Goal: Information Seeking & Learning: Compare options

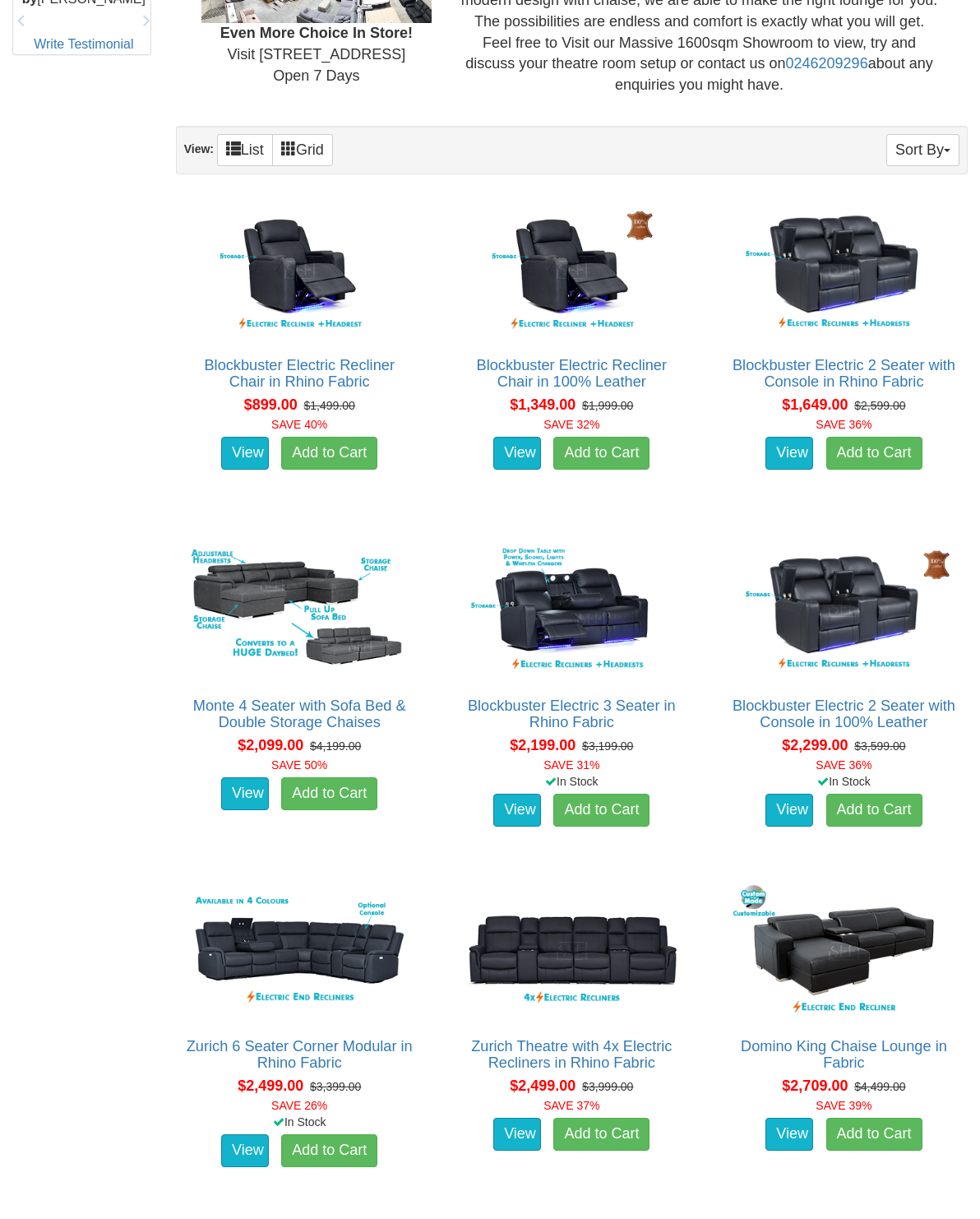
scroll to position [942, 0]
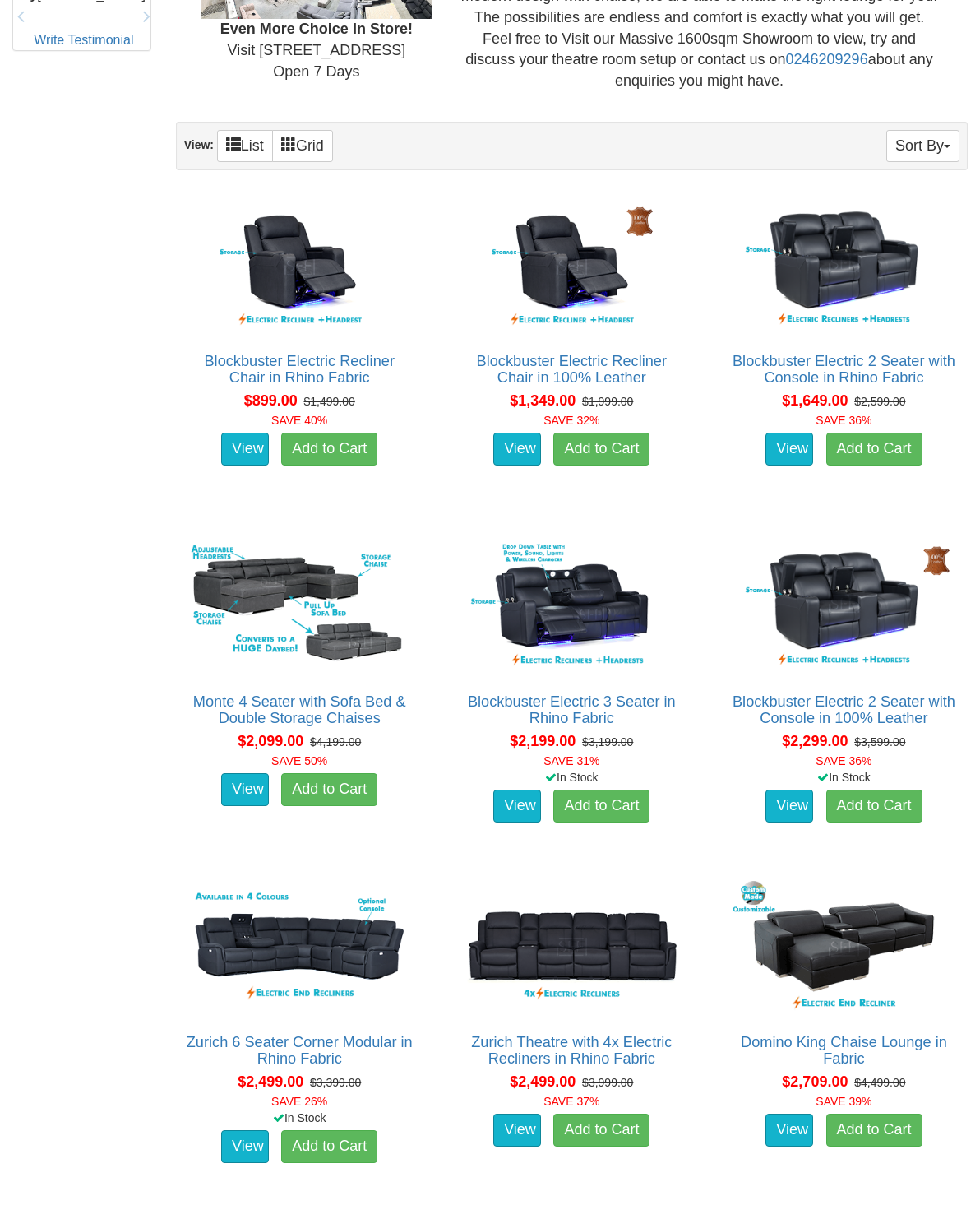
click at [869, 629] on img at bounding box center [844, 606] width 230 height 140
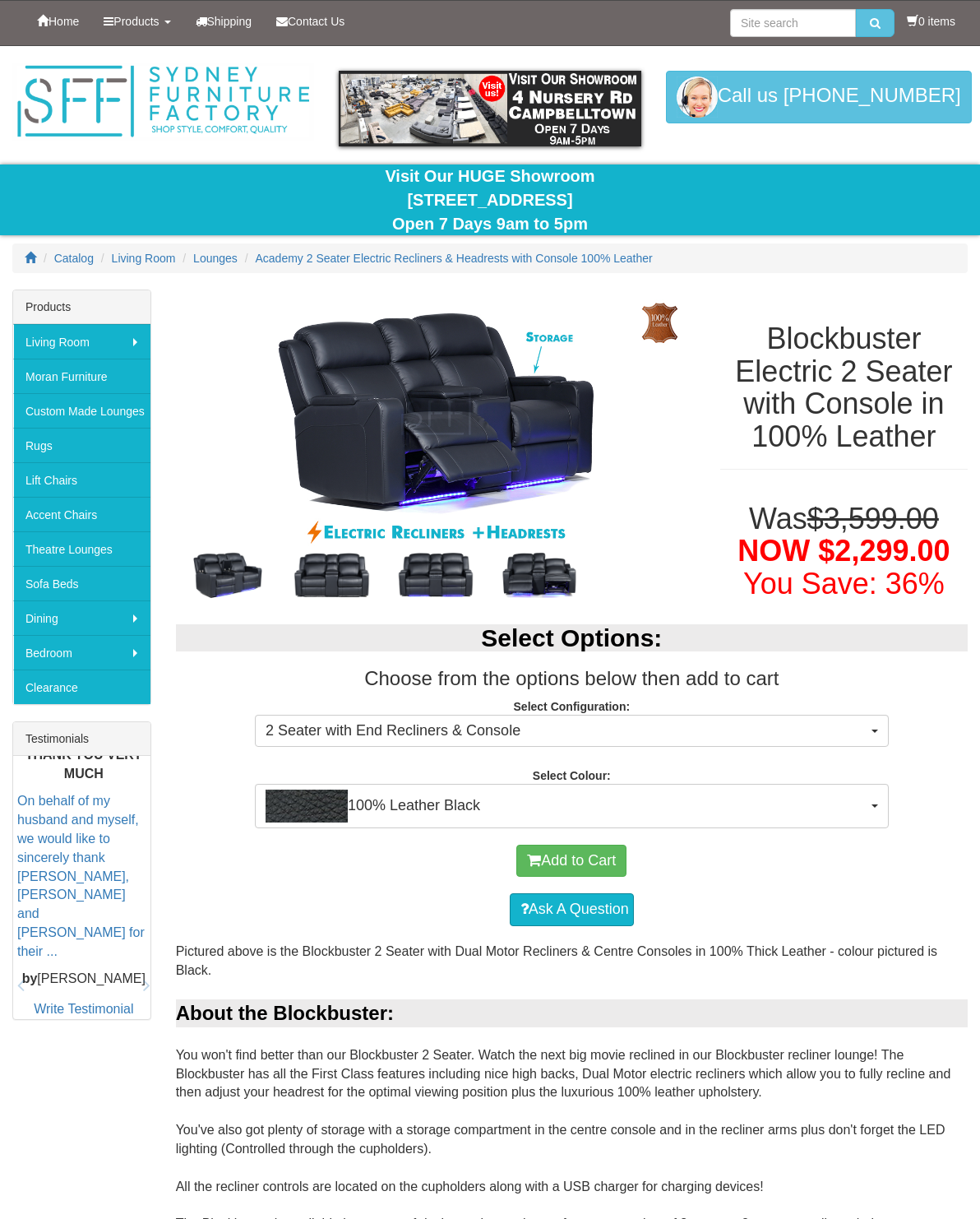
click at [373, 402] on img at bounding box center [435, 419] width 519 height 260
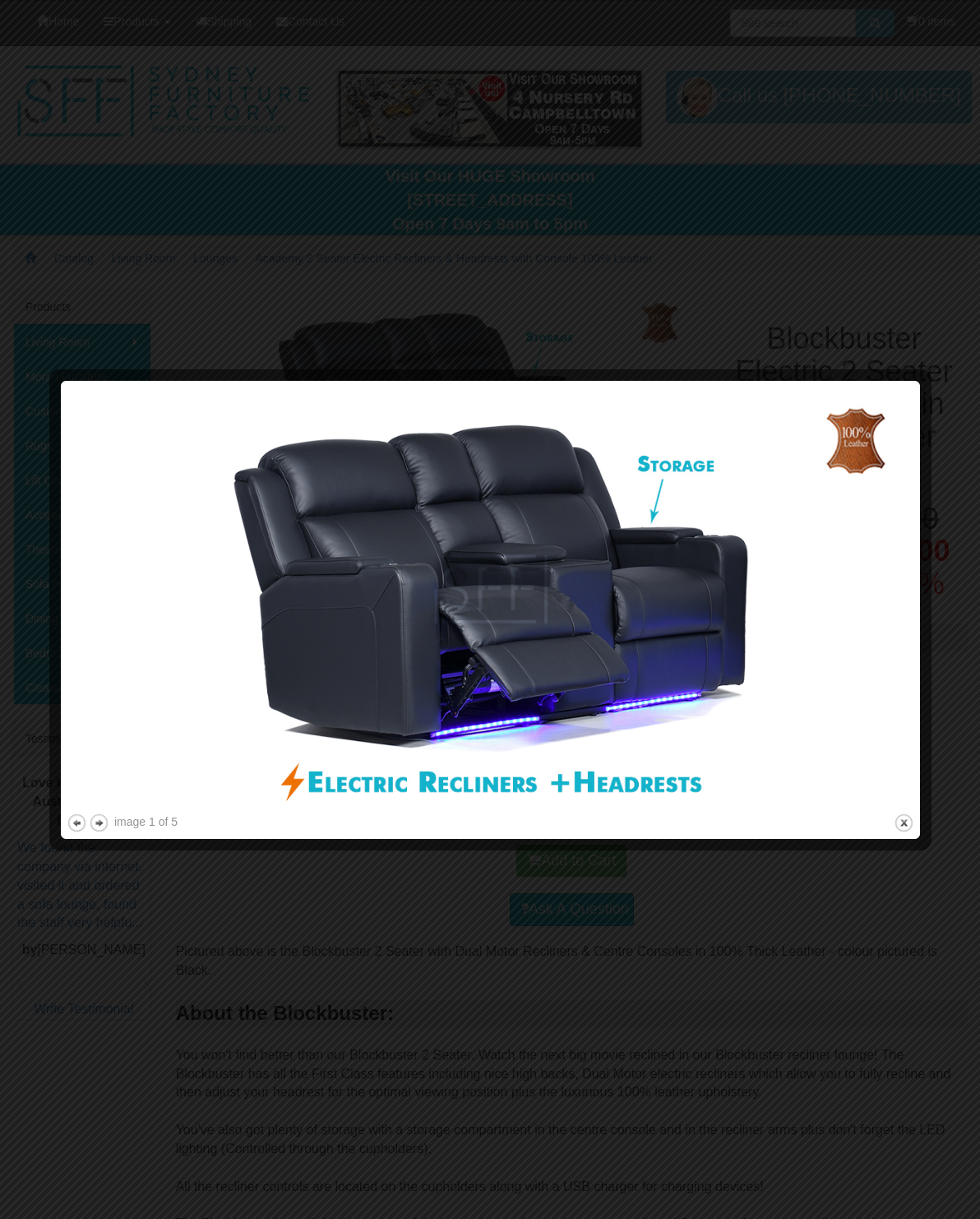
click at [912, 819] on button "close" at bounding box center [903, 822] width 21 height 21
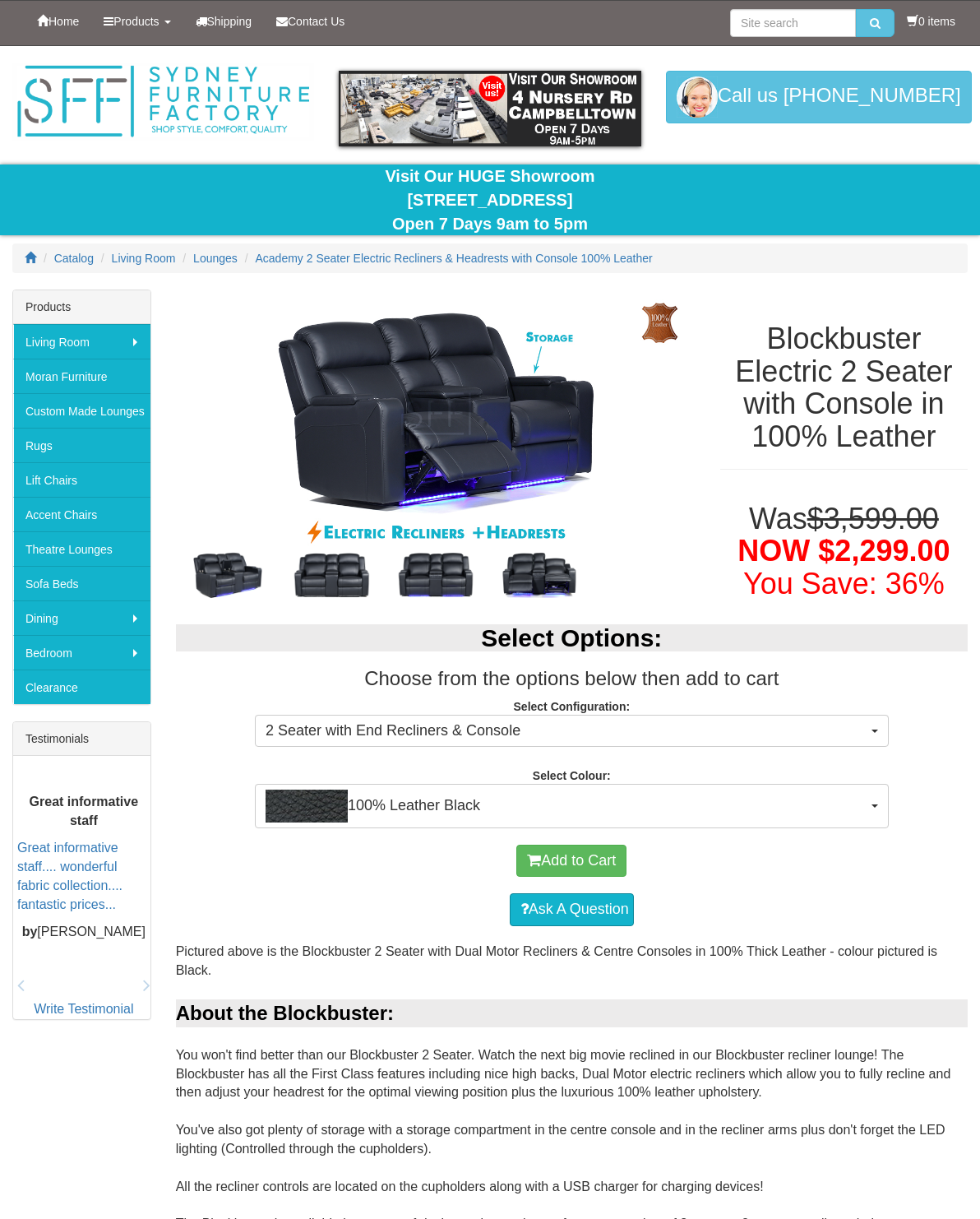
click at [356, 572] on img at bounding box center [331, 575] width 103 height 52
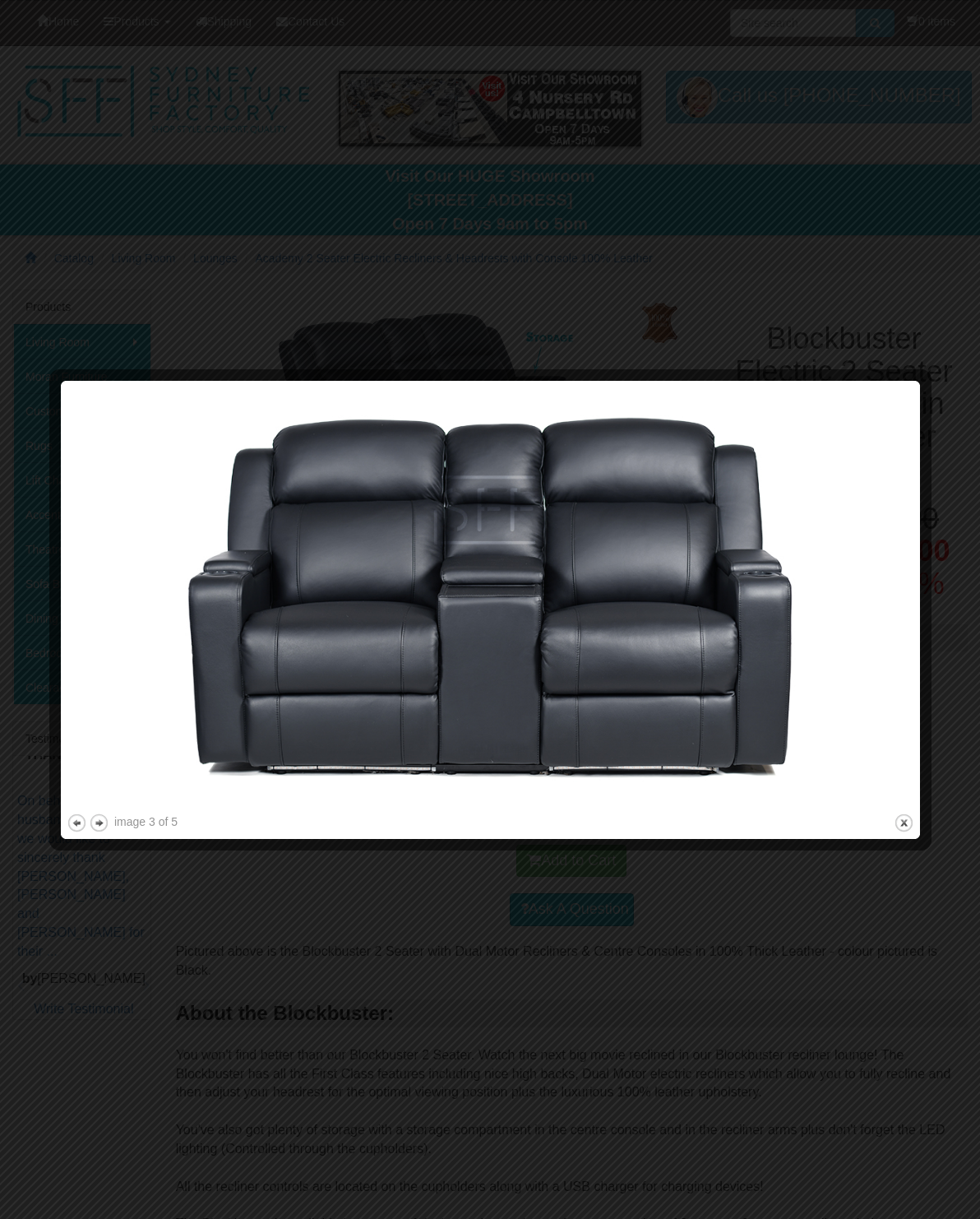
click at [913, 821] on button "close" at bounding box center [903, 822] width 21 height 21
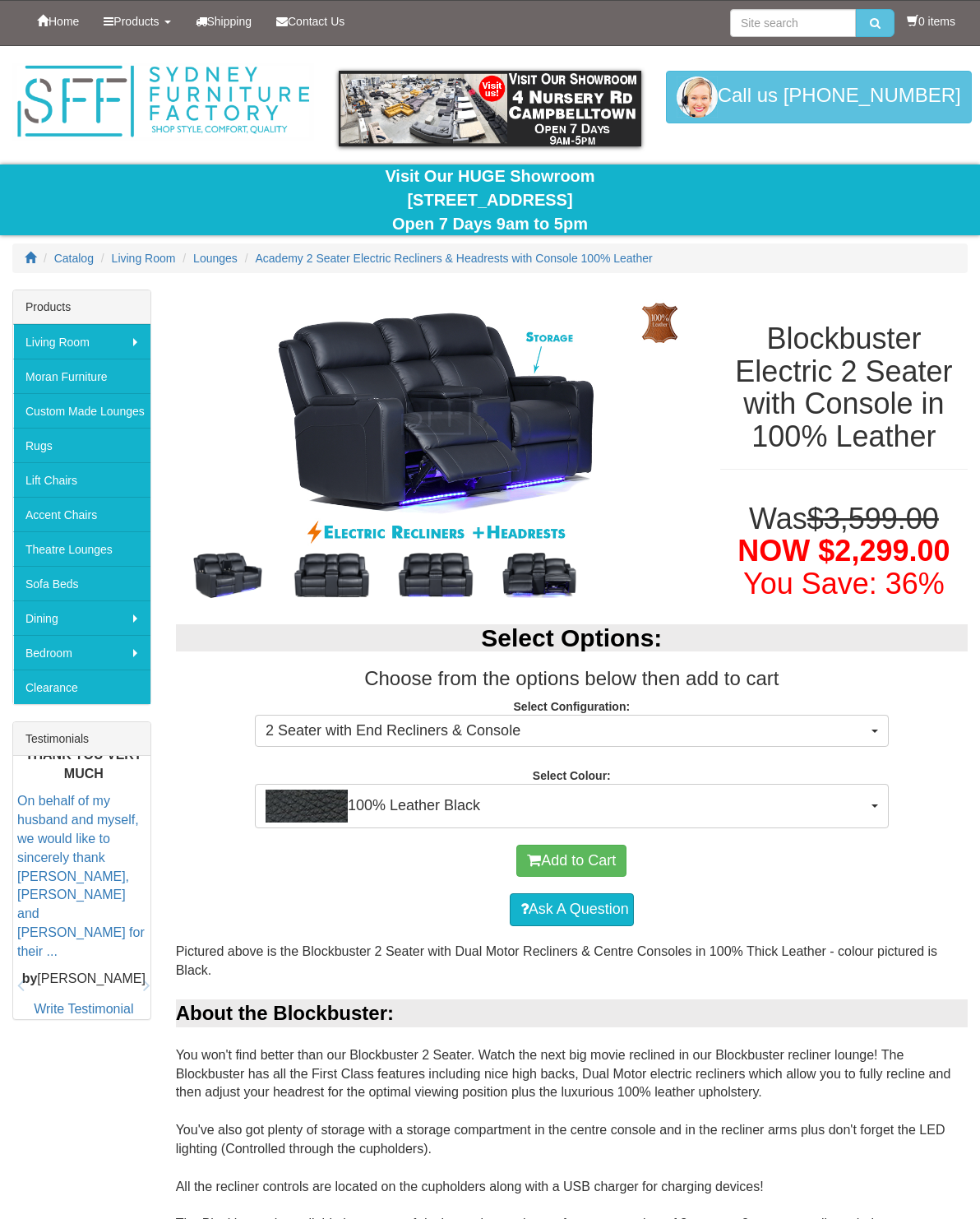
click at [541, 568] on img at bounding box center [538, 575] width 103 height 52
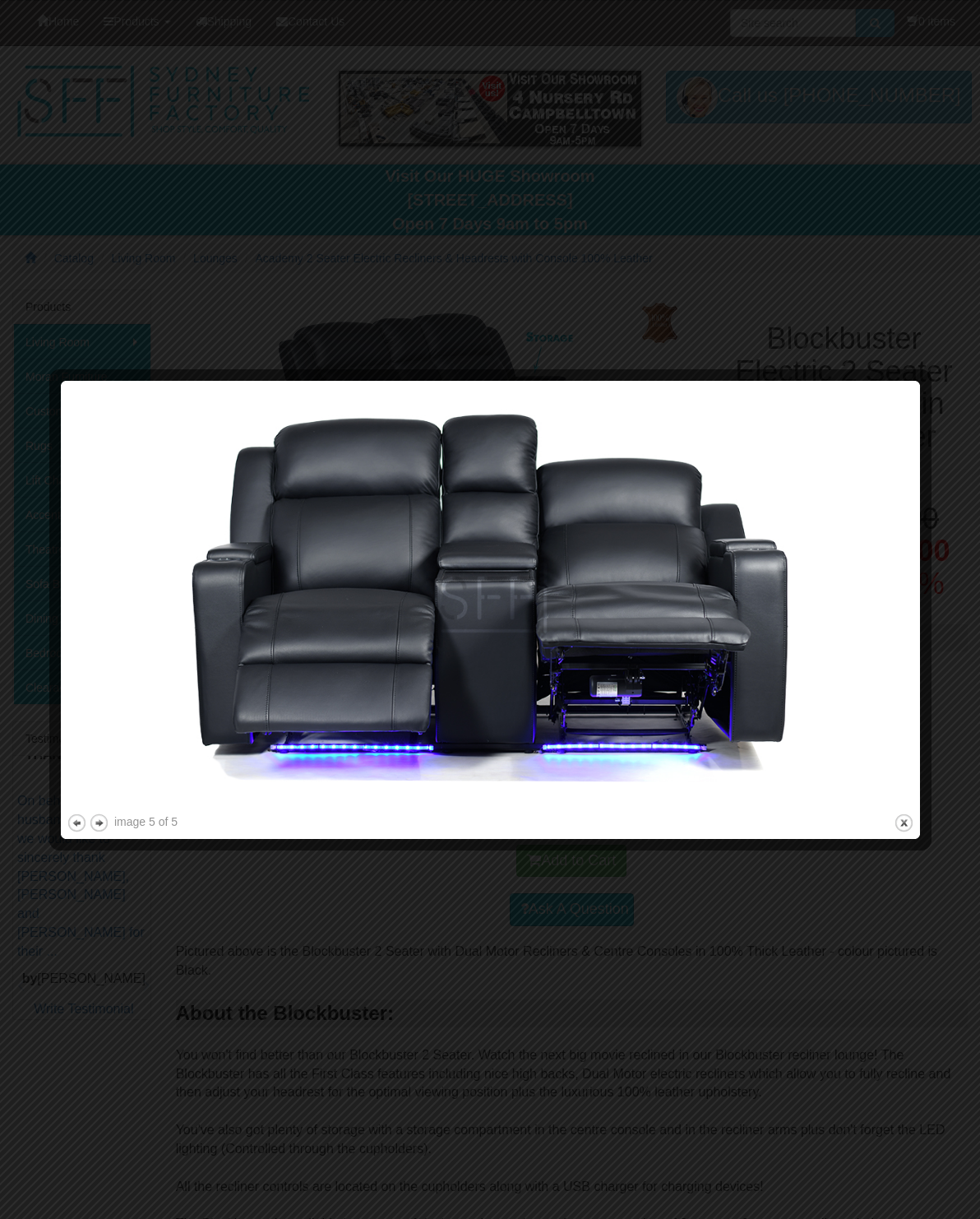
click at [898, 821] on button "close" at bounding box center [903, 822] width 21 height 21
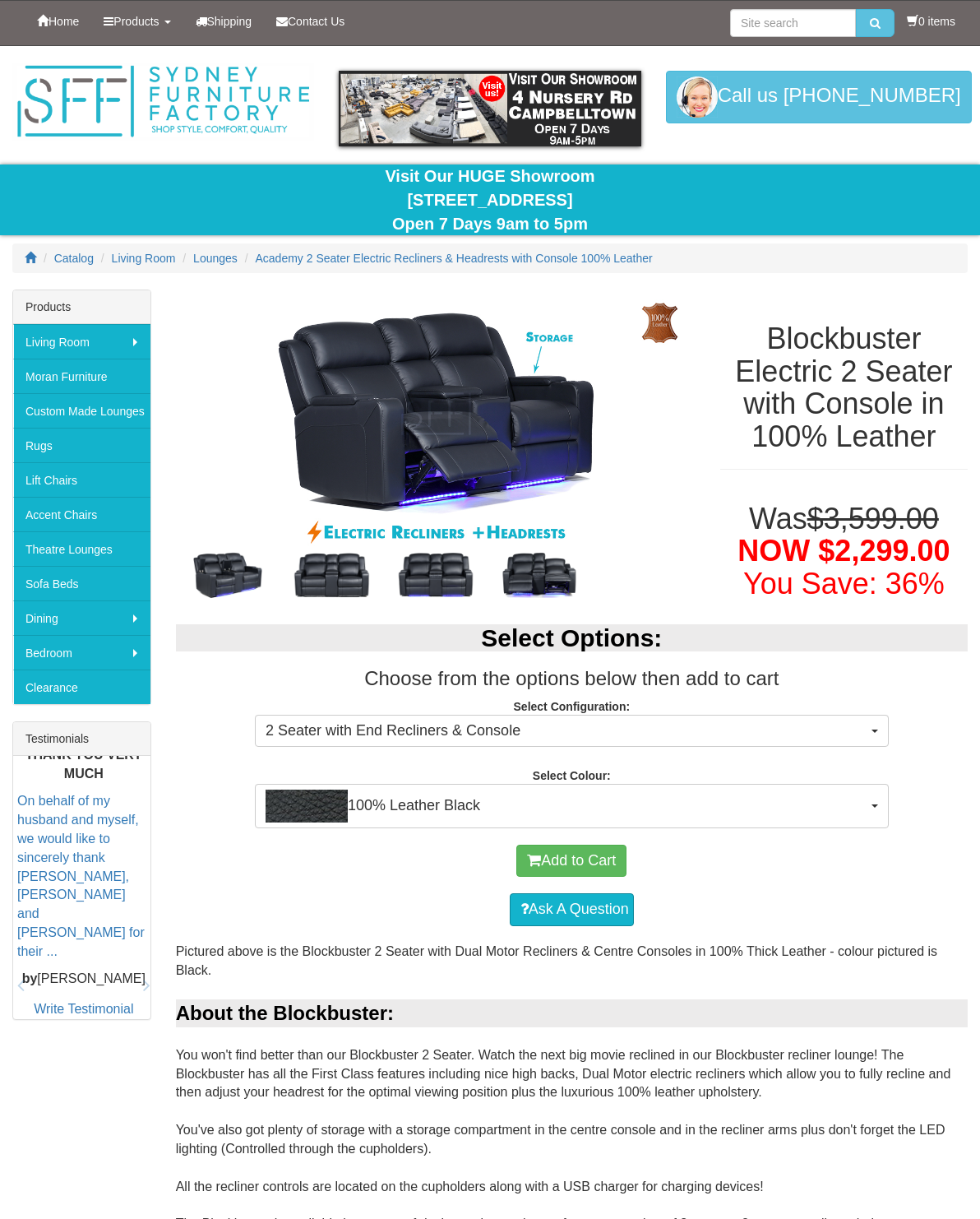
click at [862, 812] on span "100% Leather Black" at bounding box center [566, 805] width 602 height 32
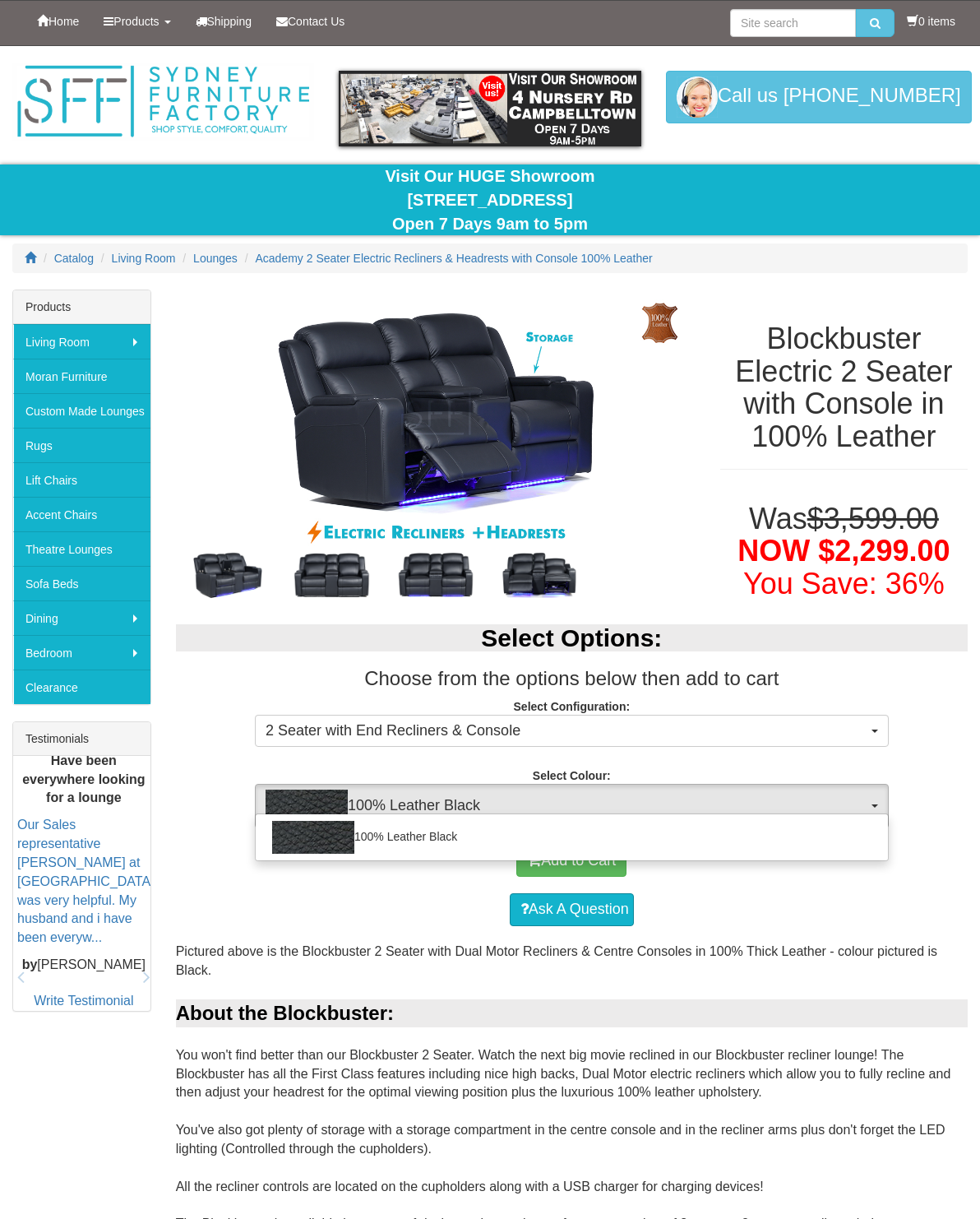
click at [869, 728] on div at bounding box center [490, 609] width 980 height 1219
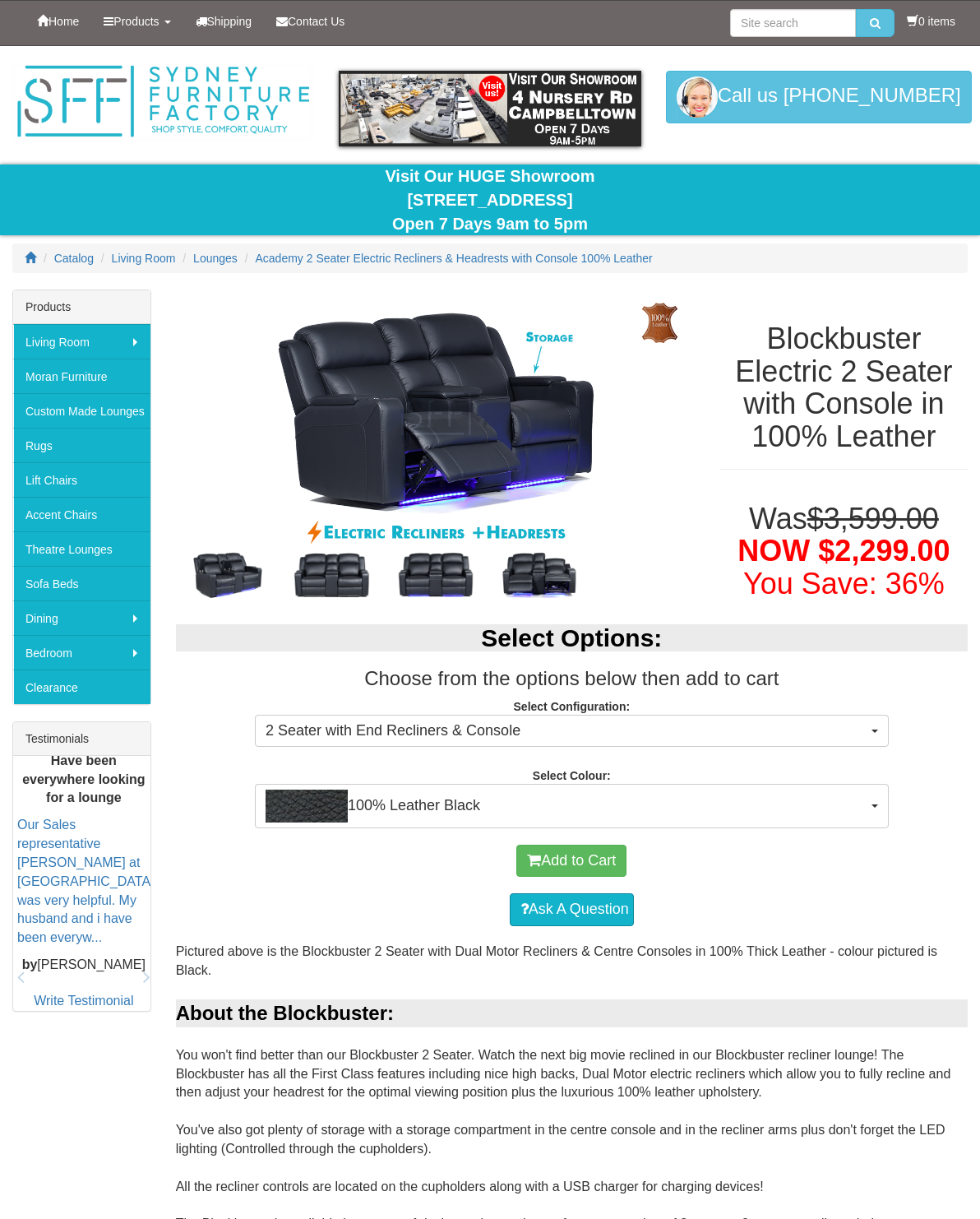
click at [861, 723] on span "2 Seater with End Recliners & Console" at bounding box center [566, 731] width 602 height 22
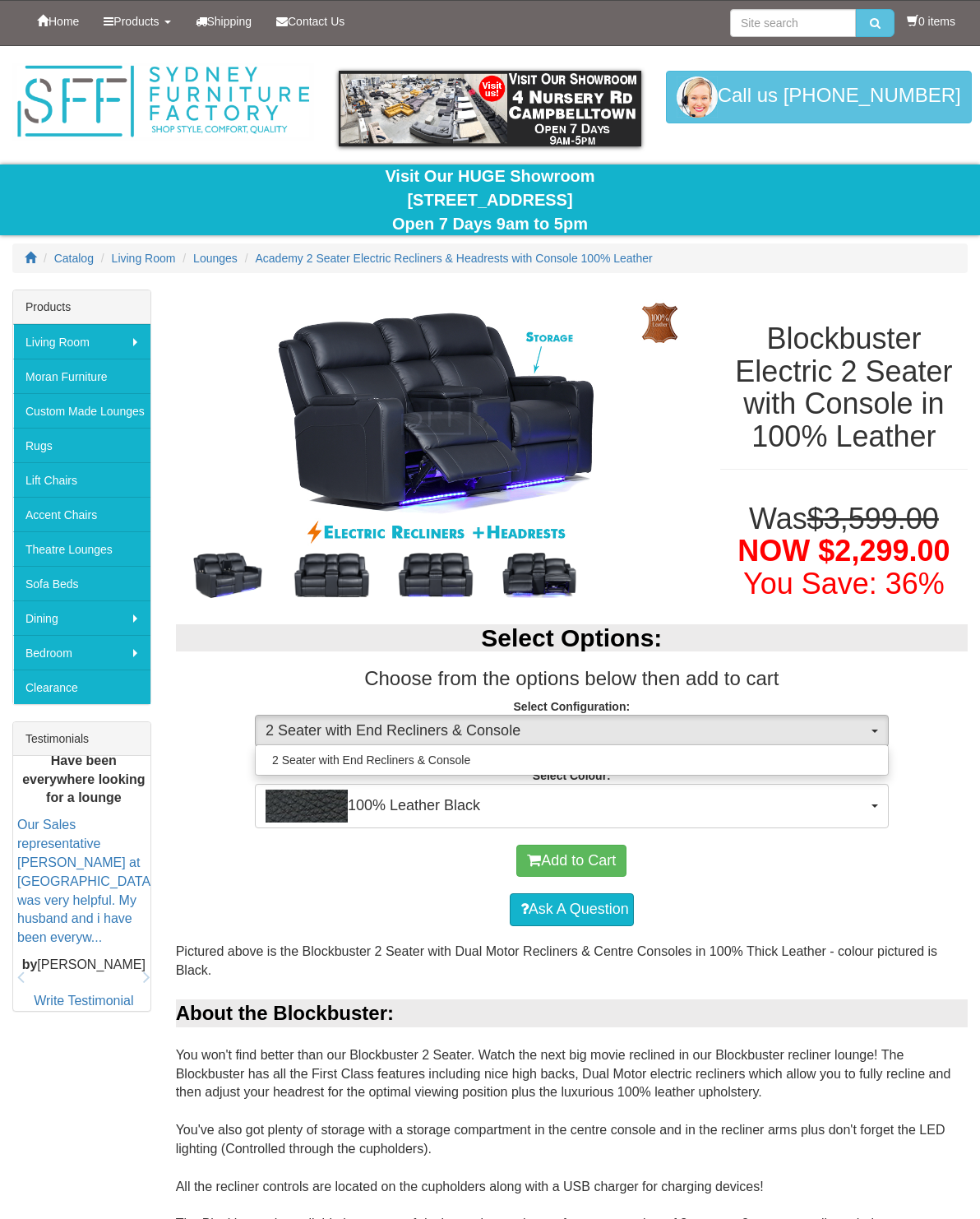
click at [831, 855] on div at bounding box center [490, 609] width 980 height 1219
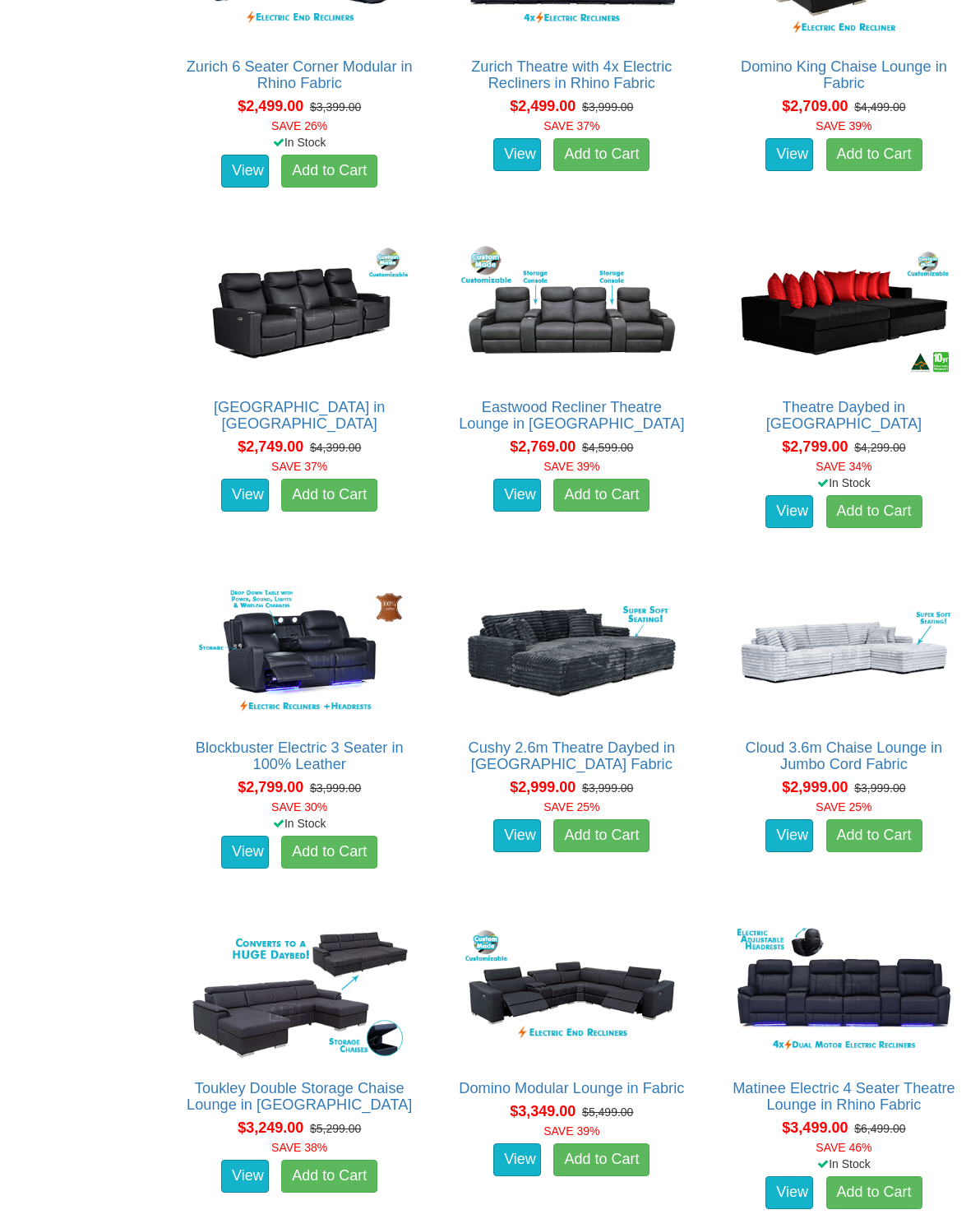
scroll to position [1927, 0]
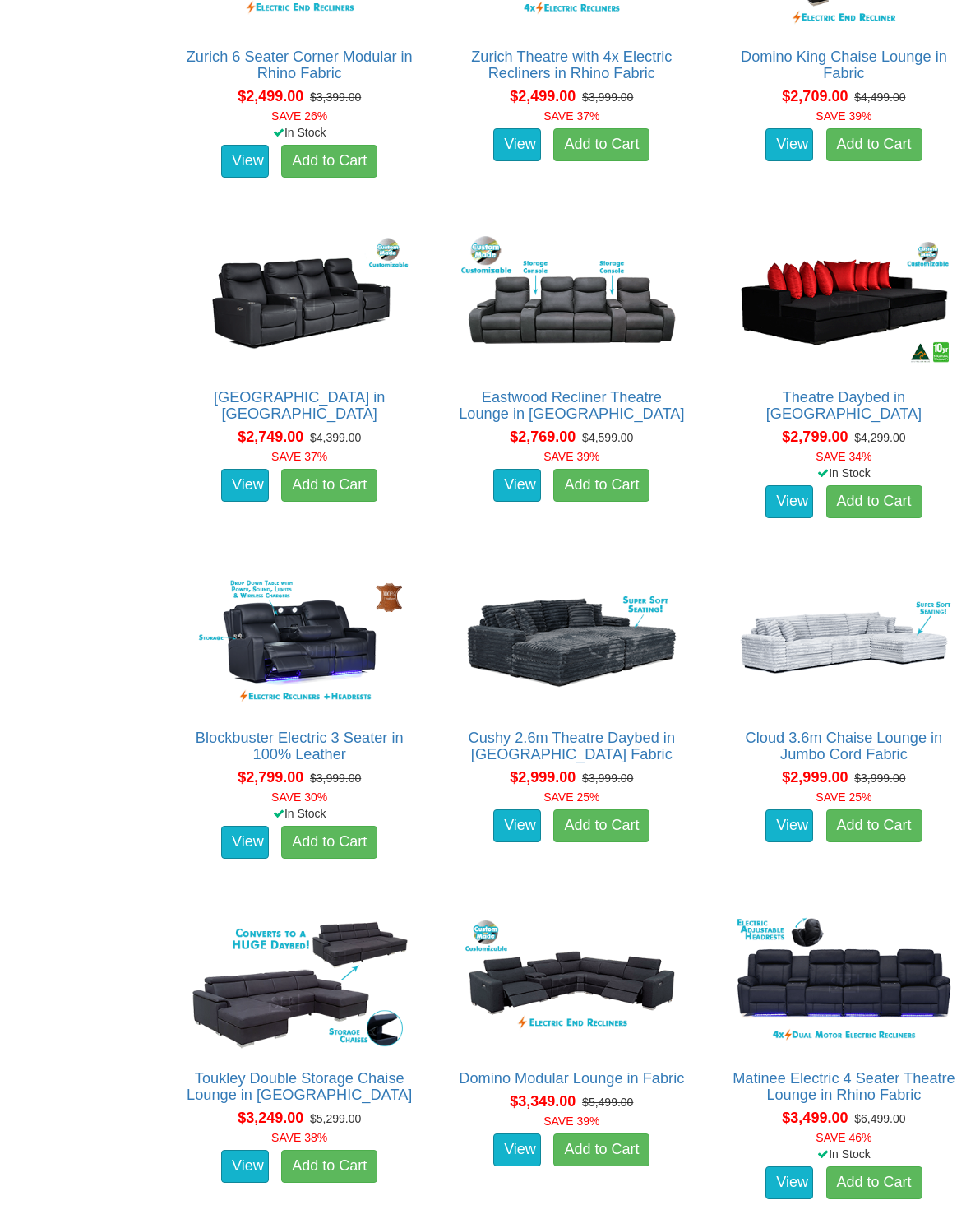
click at [312, 635] on img at bounding box center [299, 642] width 230 height 140
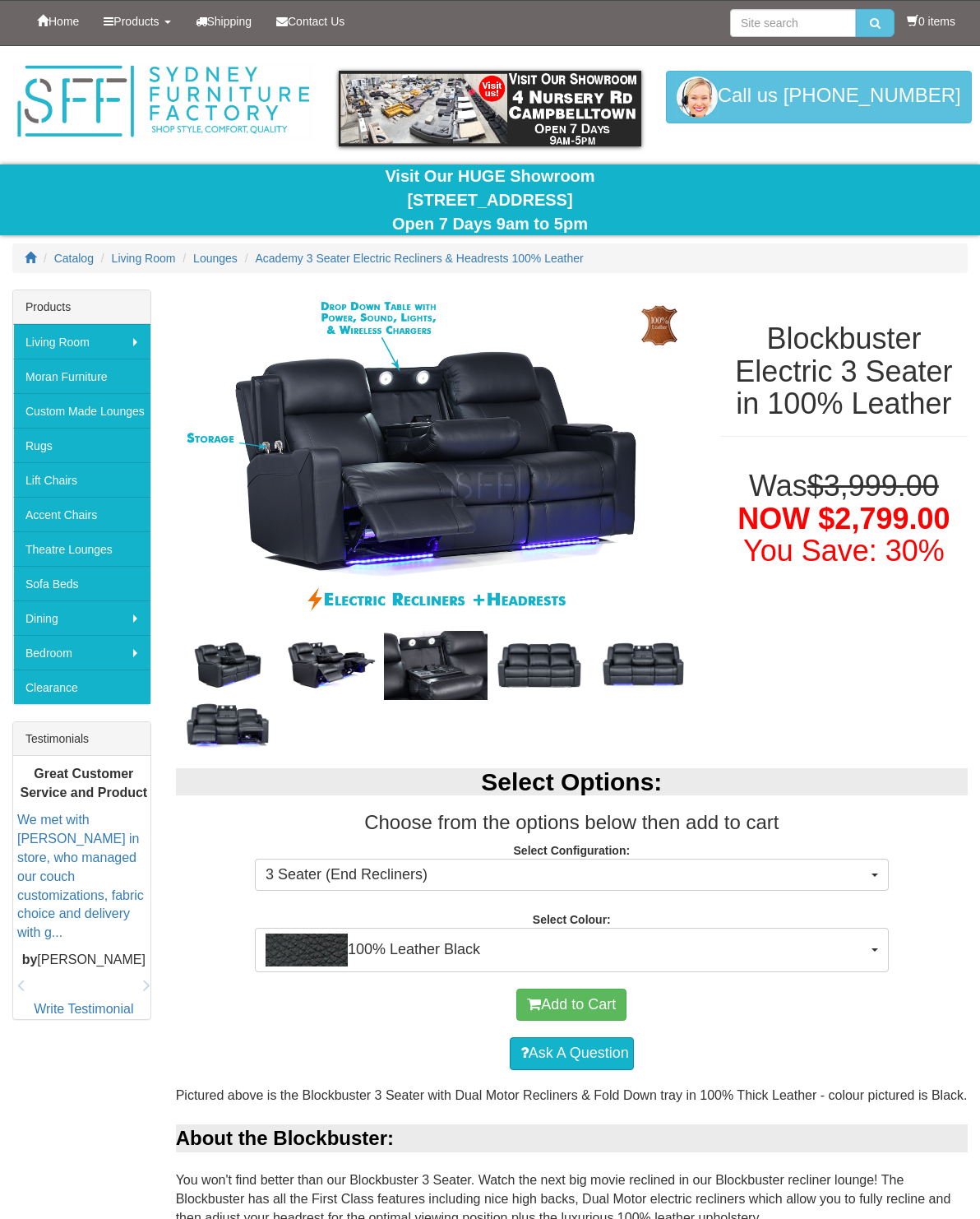
click at [328, 665] on img at bounding box center [331, 664] width 103 height 52
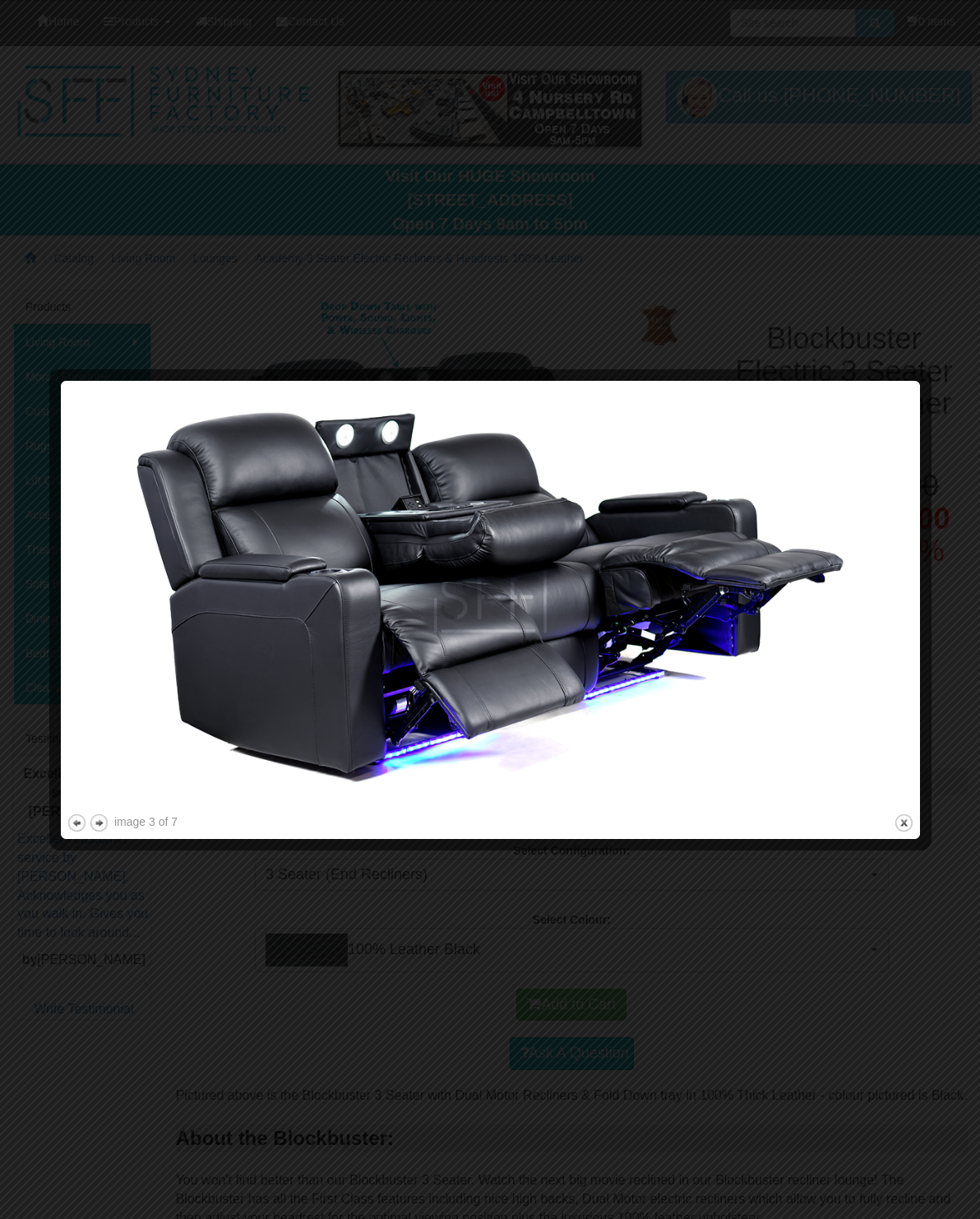
click at [912, 822] on button "close" at bounding box center [903, 822] width 21 height 21
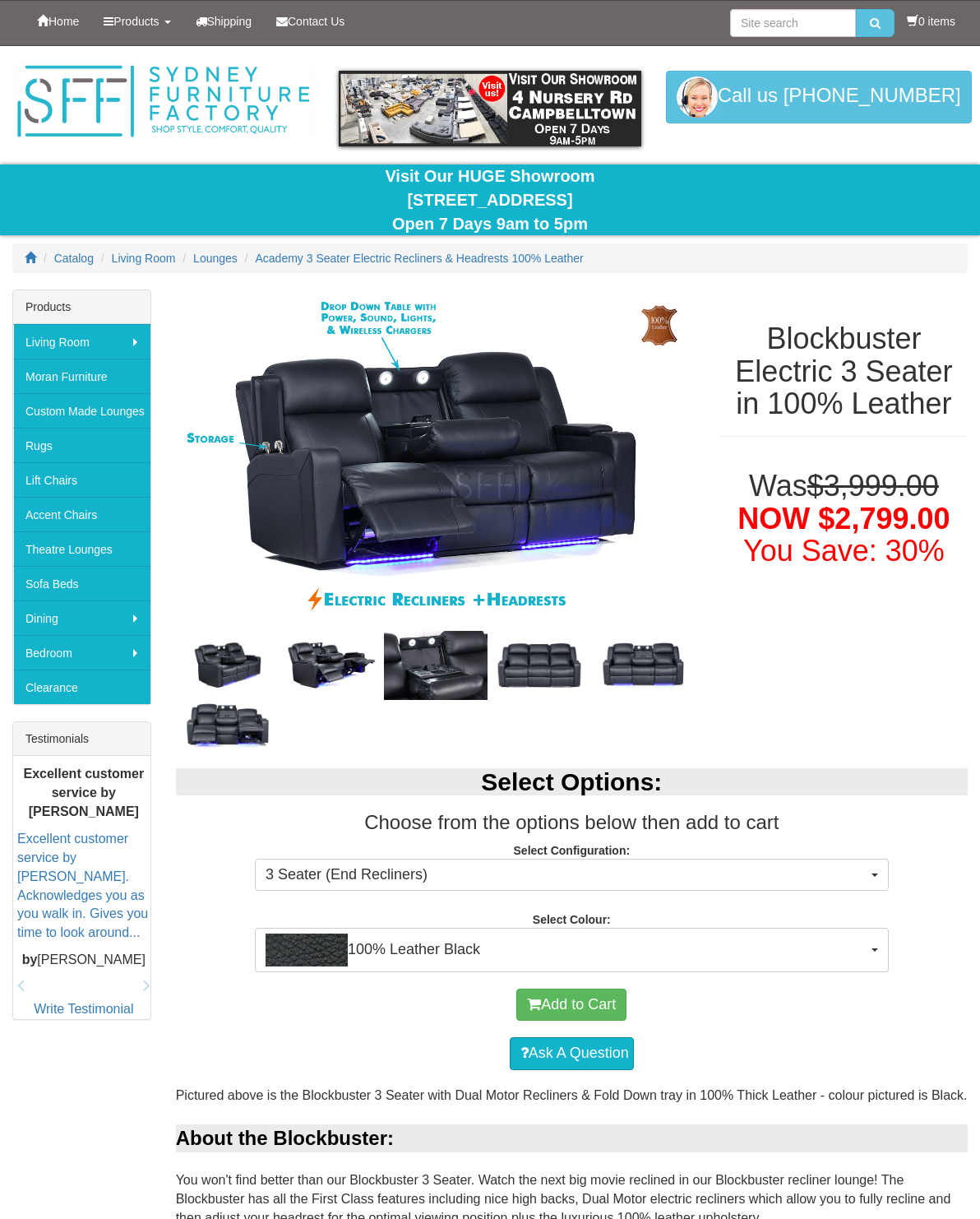
click at [440, 668] on img at bounding box center [435, 665] width 103 height 69
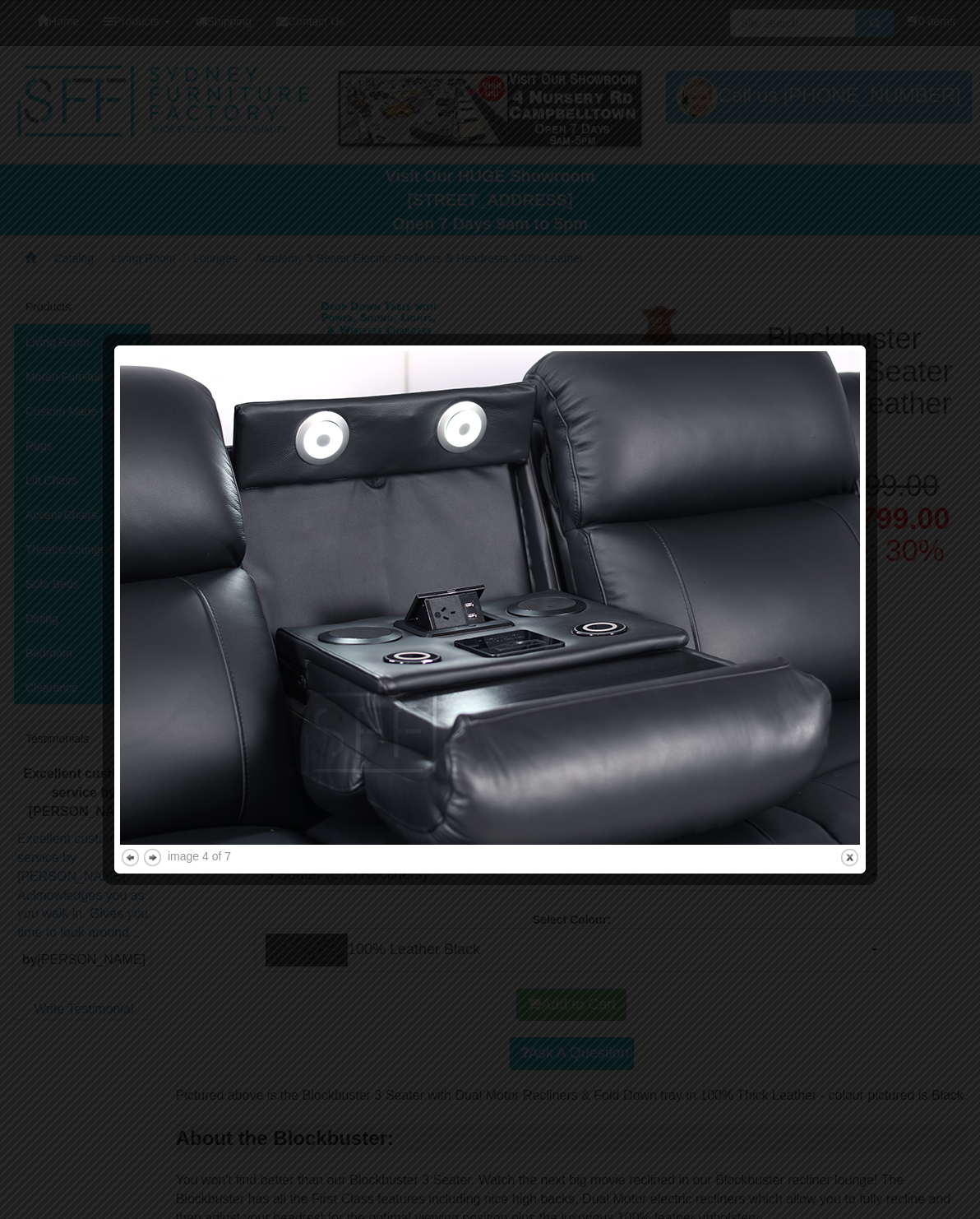
click at [847, 852] on button "close" at bounding box center [849, 857] width 21 height 21
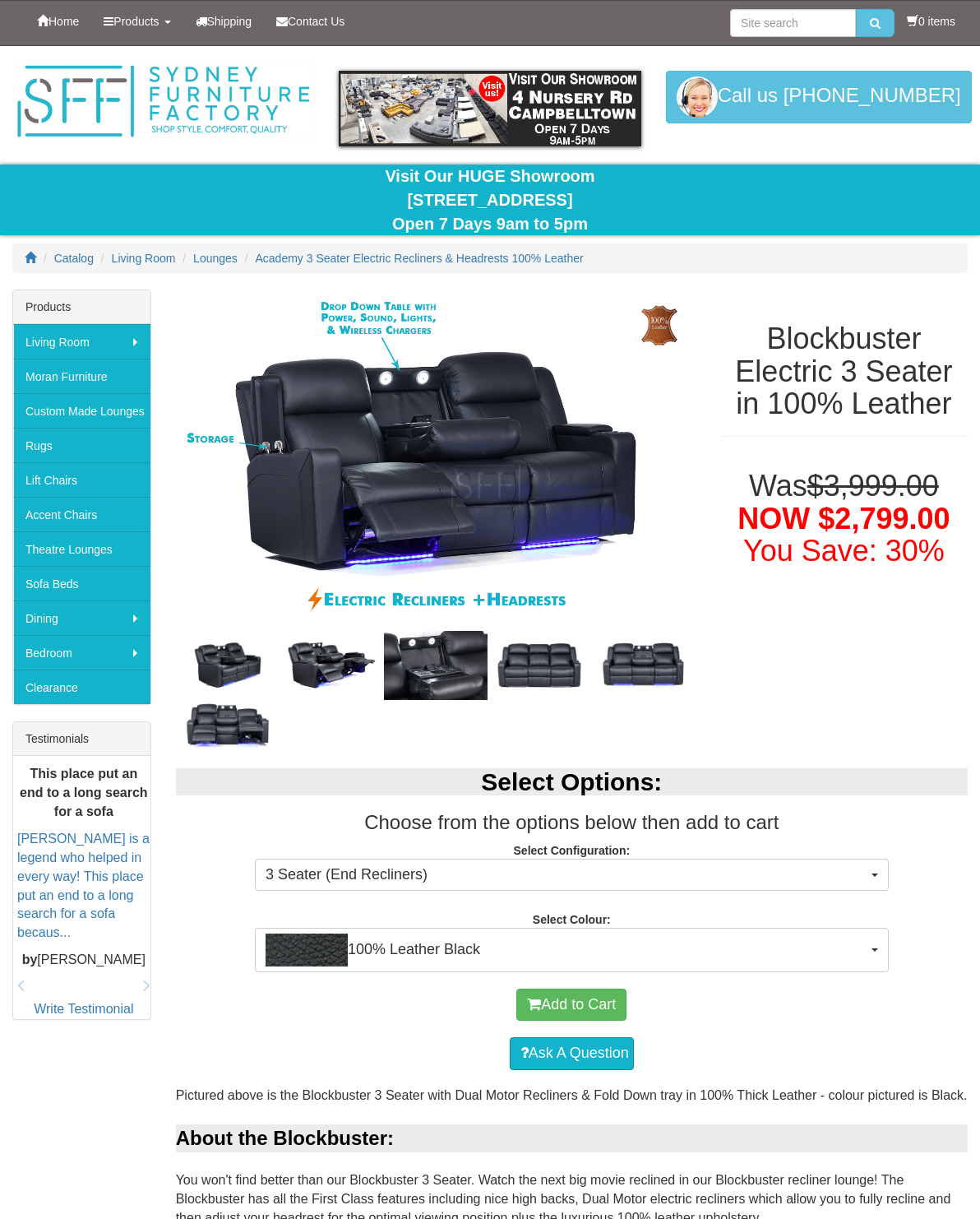
click at [638, 661] on img at bounding box center [642, 664] width 103 height 52
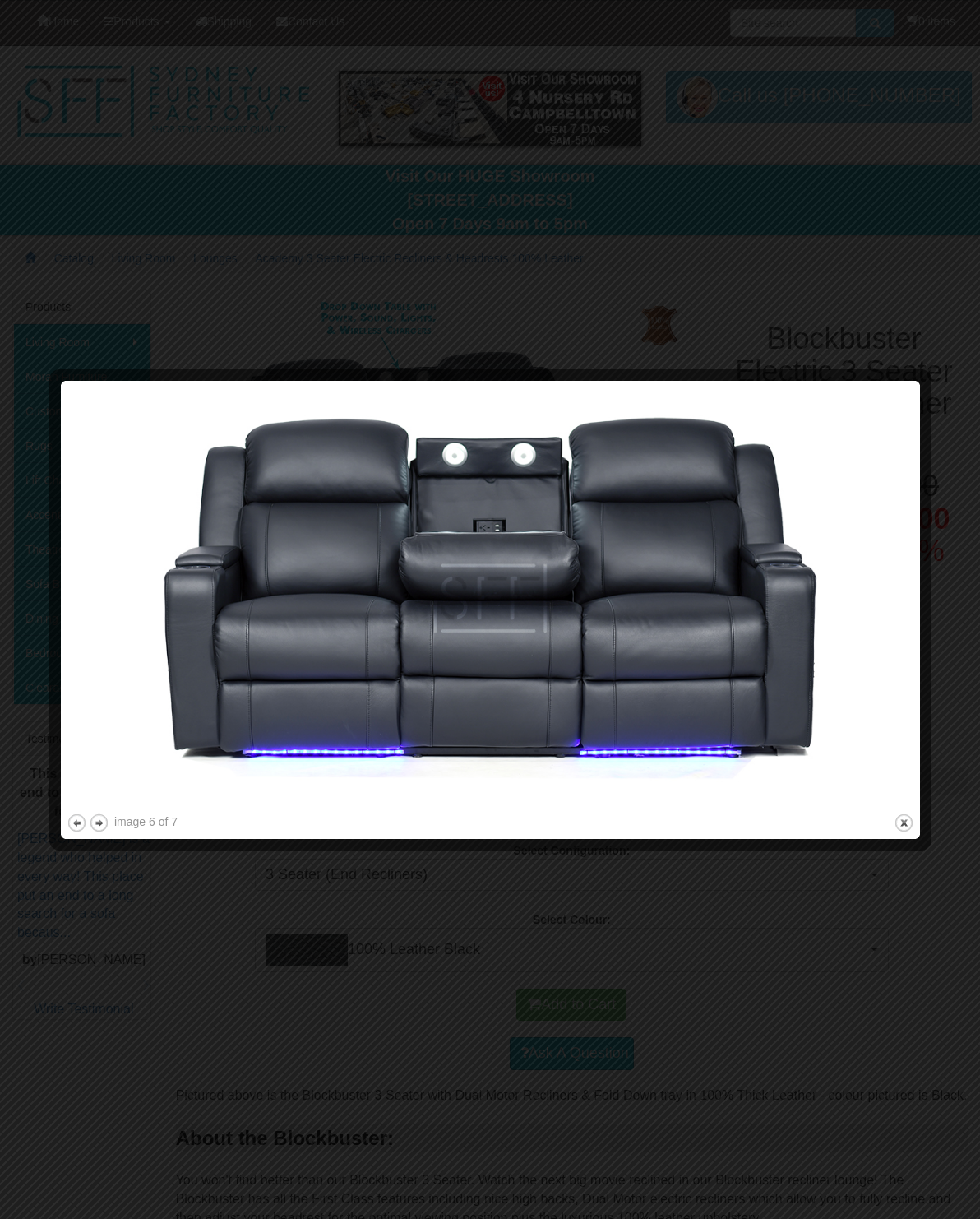
click at [901, 821] on button "close" at bounding box center [903, 822] width 21 height 21
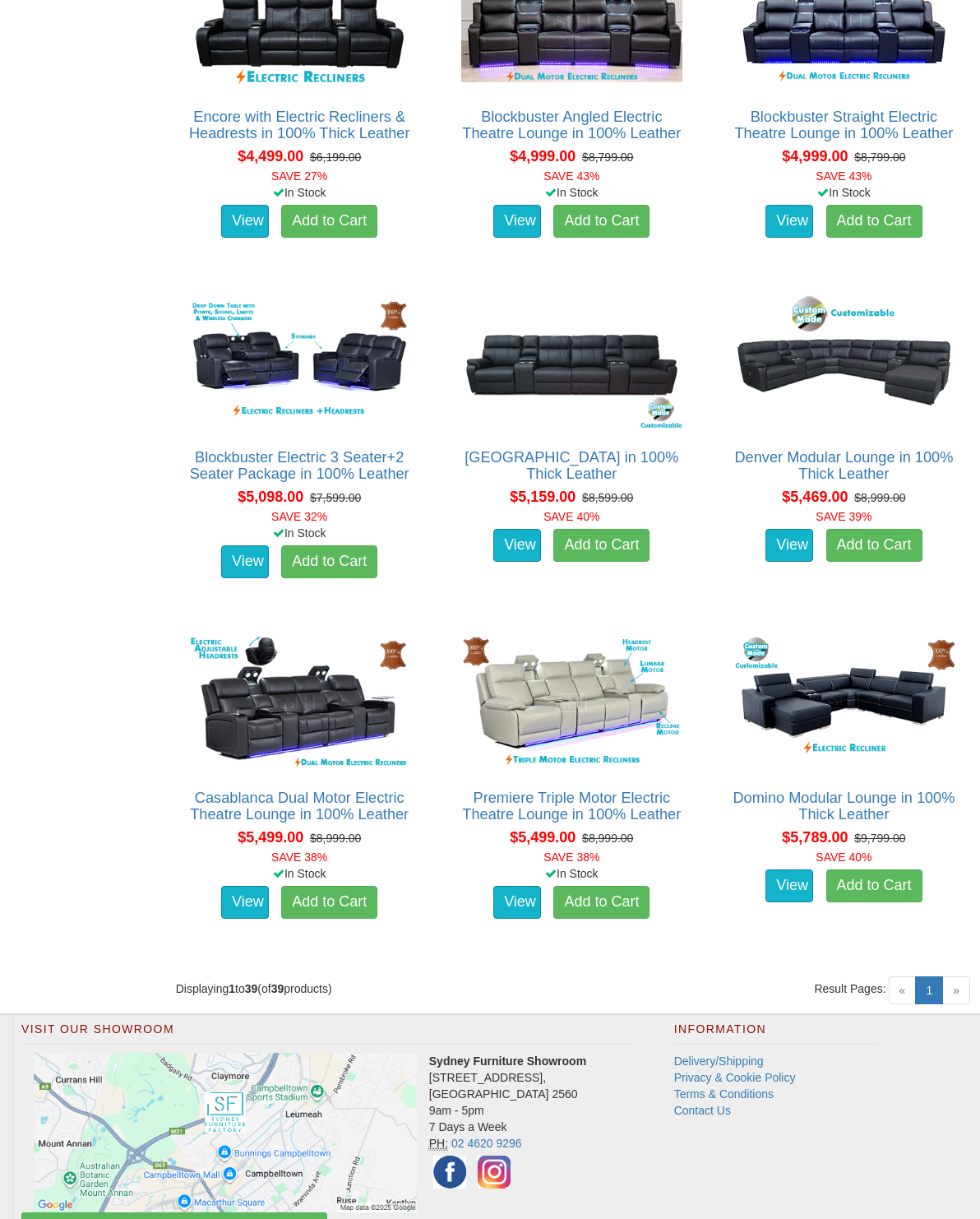
scroll to position [4614, 0]
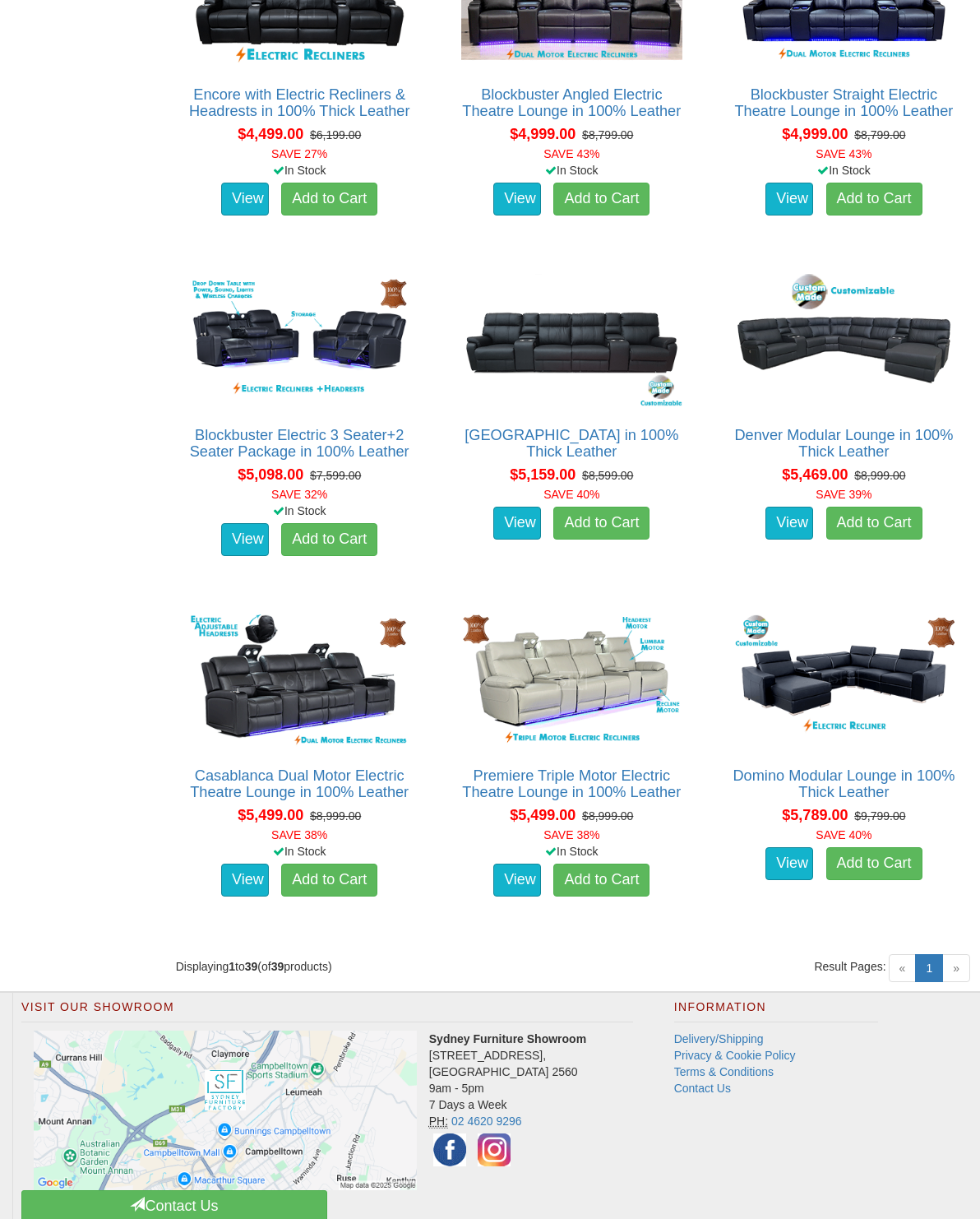
click at [569, 671] on img at bounding box center [572, 680] width 230 height 140
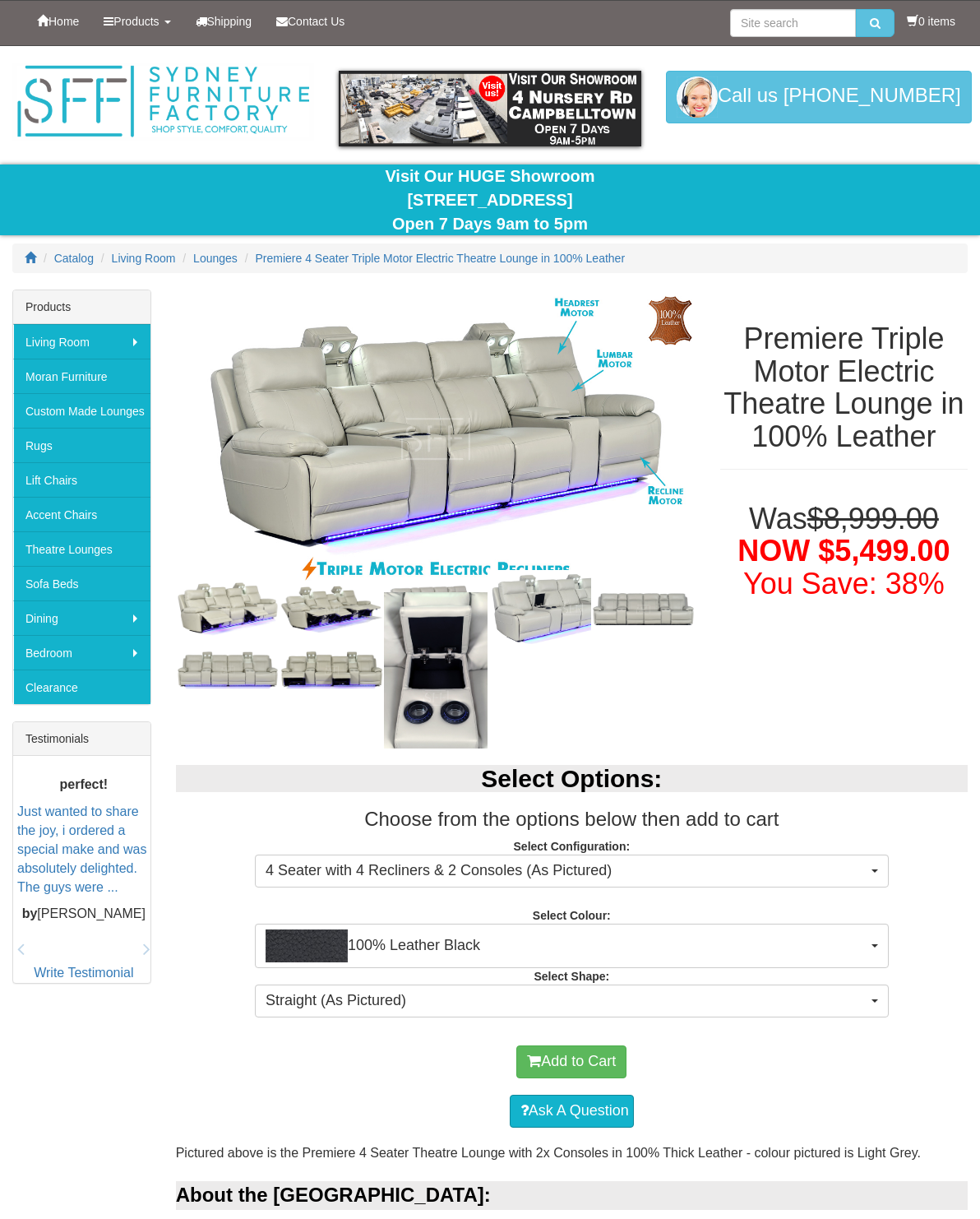
click at [858, 945] on span "100% Leather Black" at bounding box center [566, 945] width 602 height 32
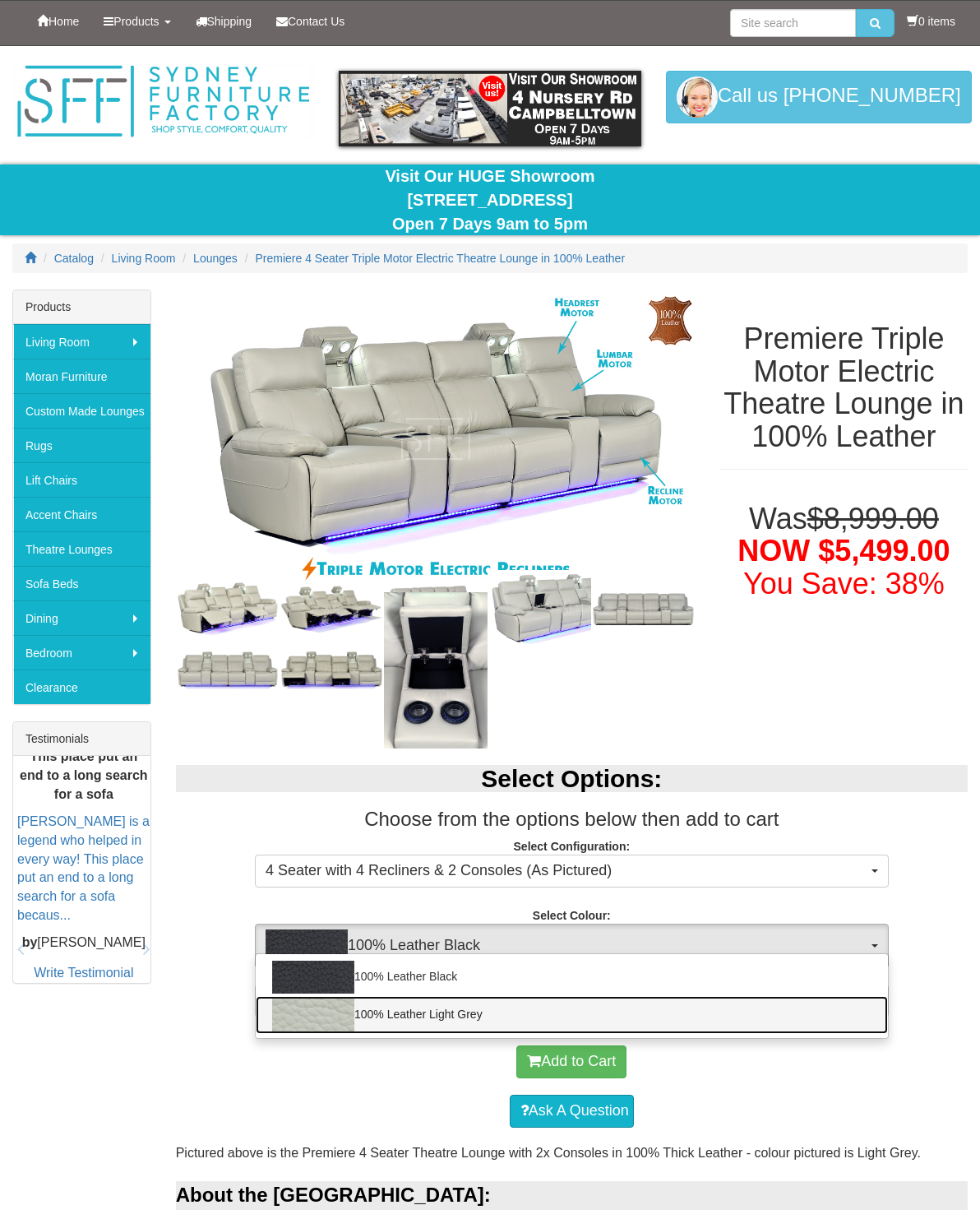
click at [817, 1014] on link "100% Leather Light Grey" at bounding box center [572, 1015] width 632 height 38
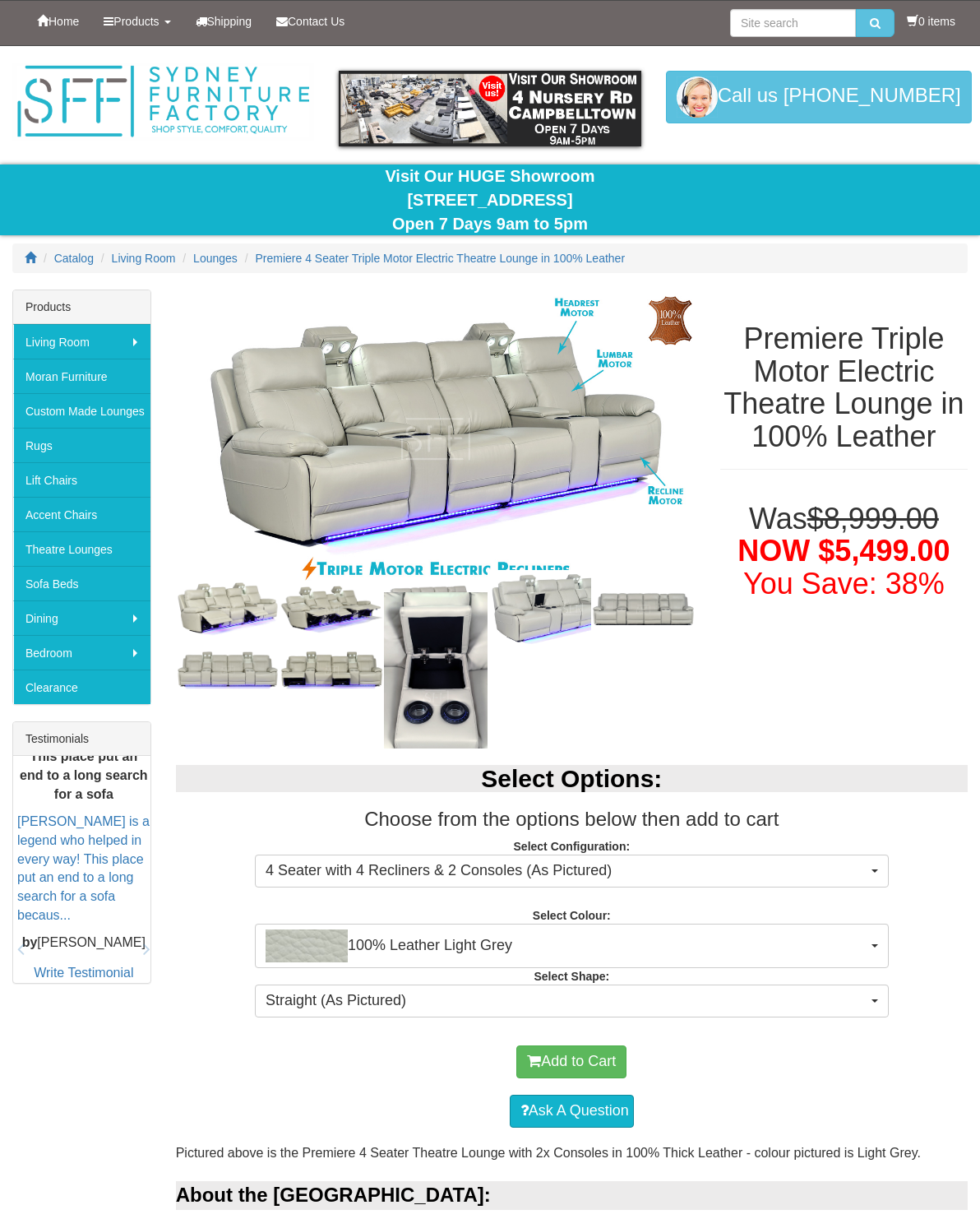
click at [863, 943] on span "100% Leather Light Grey" at bounding box center [566, 945] width 602 height 32
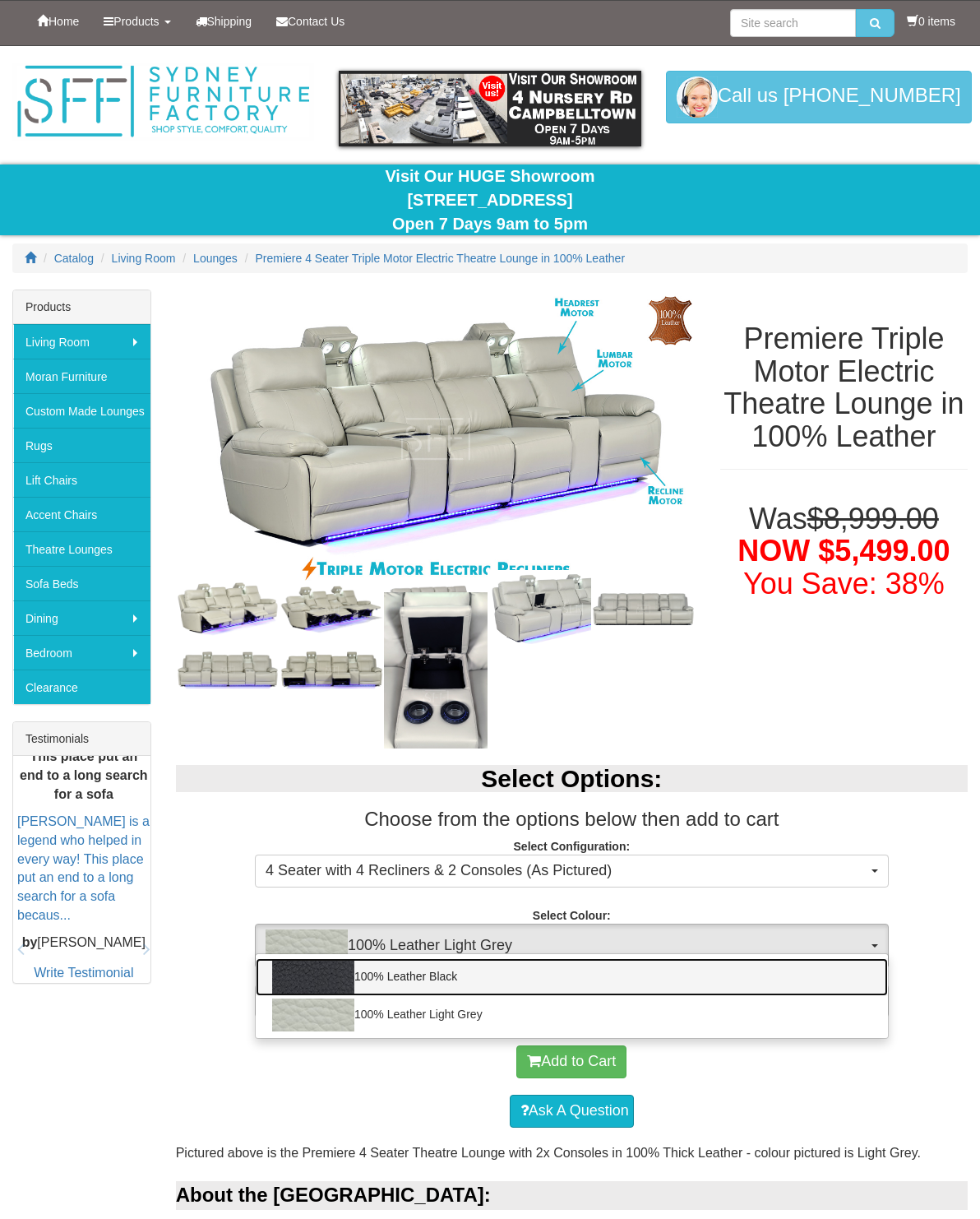
click at [801, 969] on link "100% Leather Black" at bounding box center [572, 976] width 632 height 38
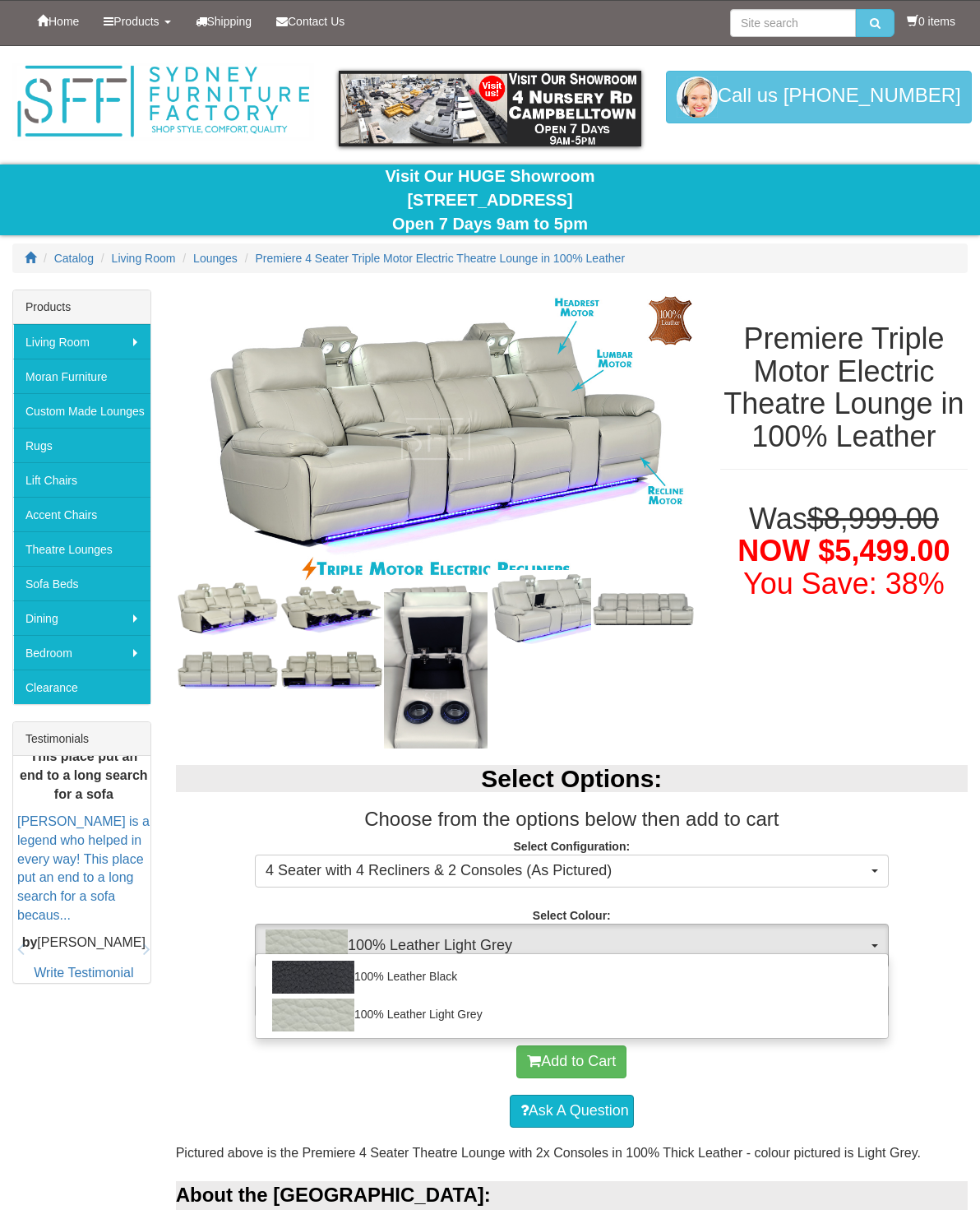
select select "1145"
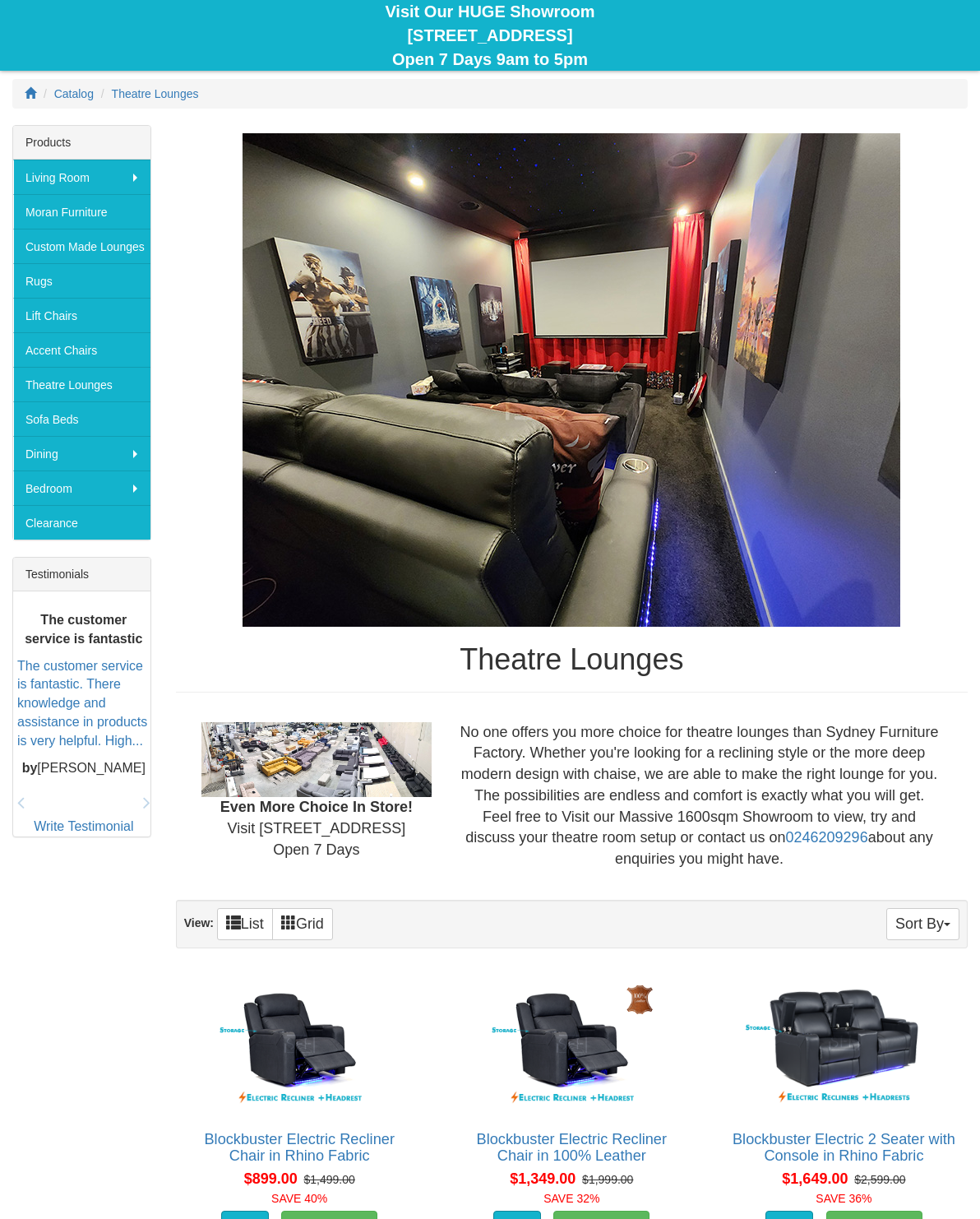
scroll to position [169, 0]
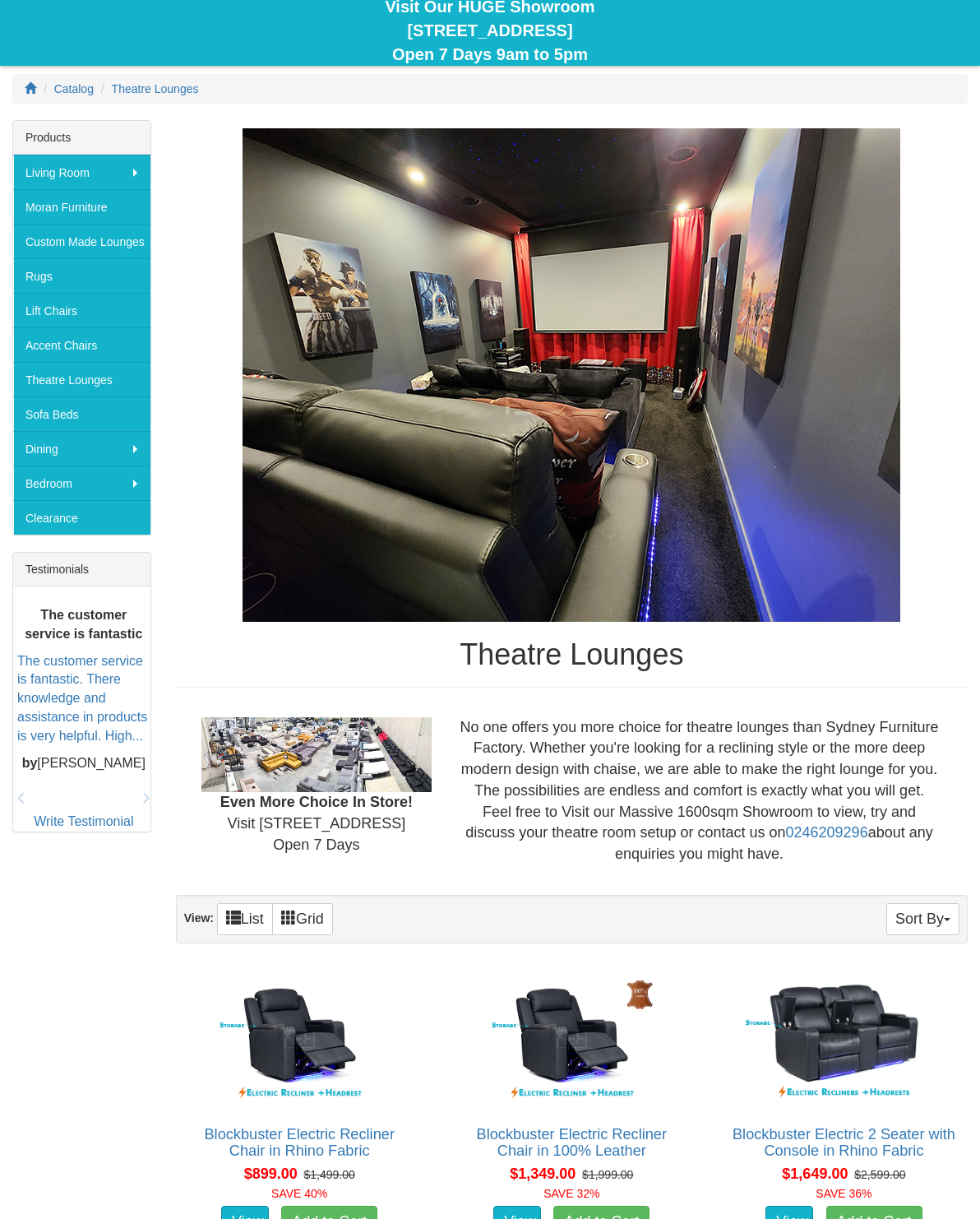
click at [72, 213] on link "Moran Furniture" at bounding box center [82, 206] width 137 height 34
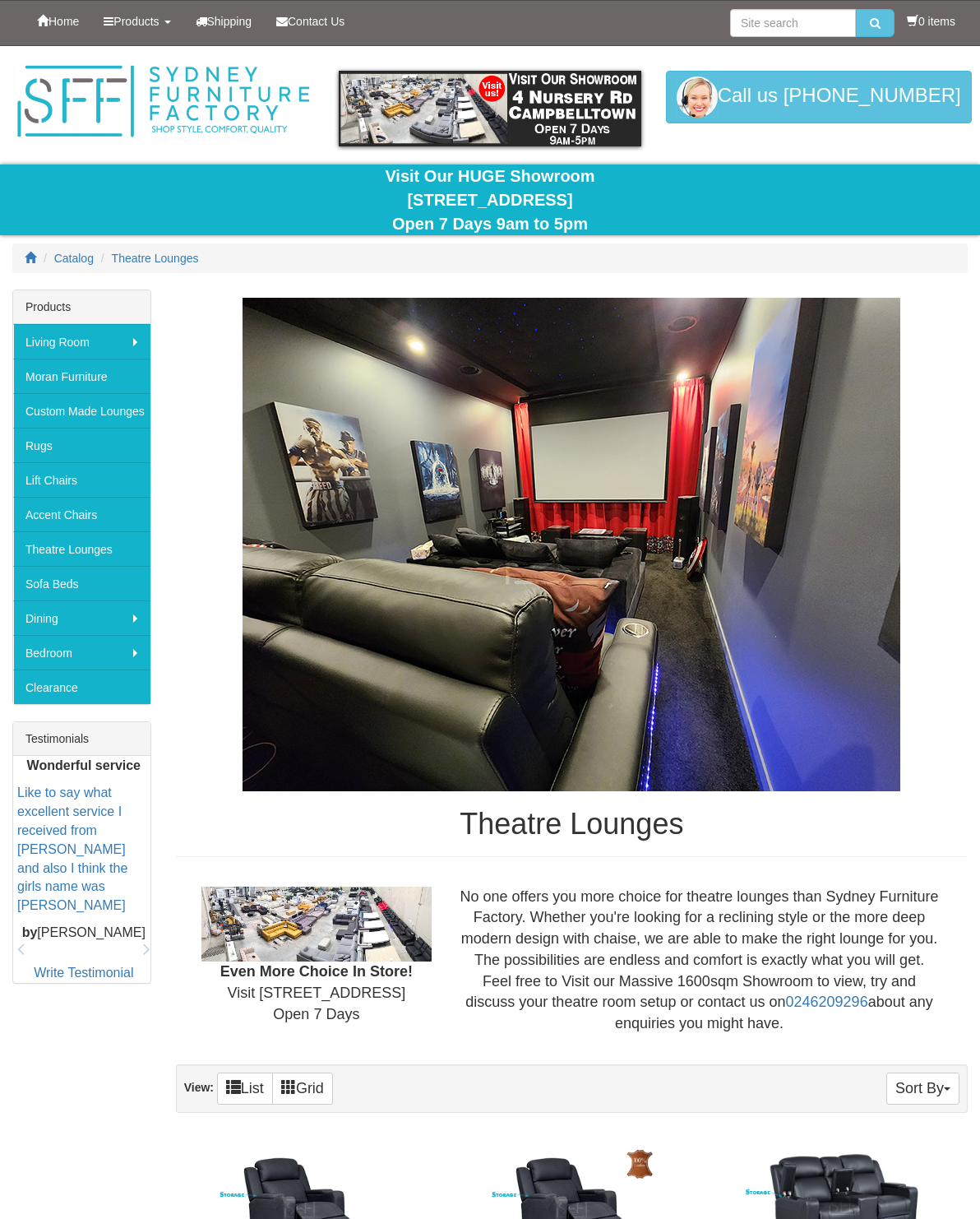
scroll to position [218, 0]
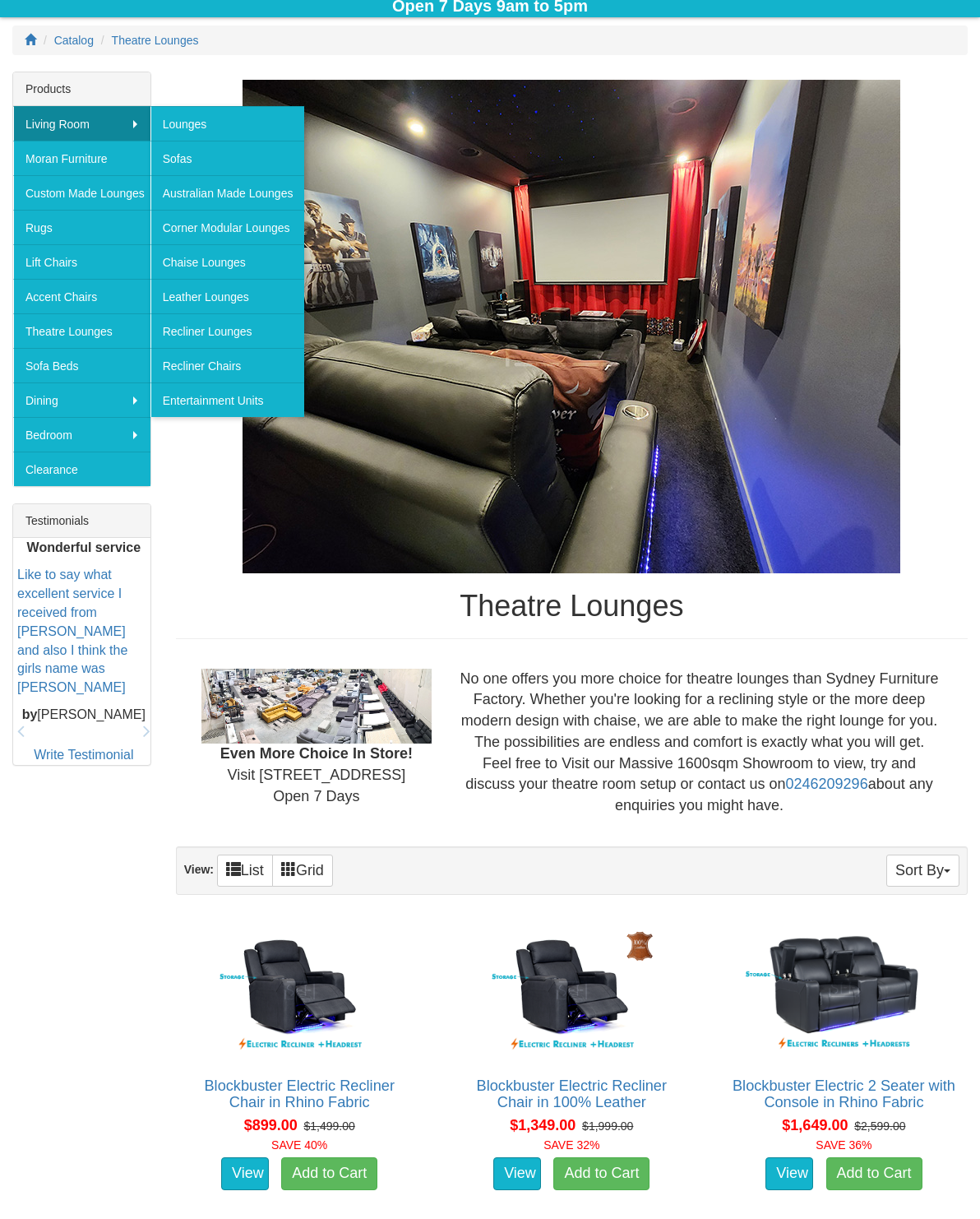
click at [194, 165] on link "Sofas" at bounding box center [227, 157] width 154 height 34
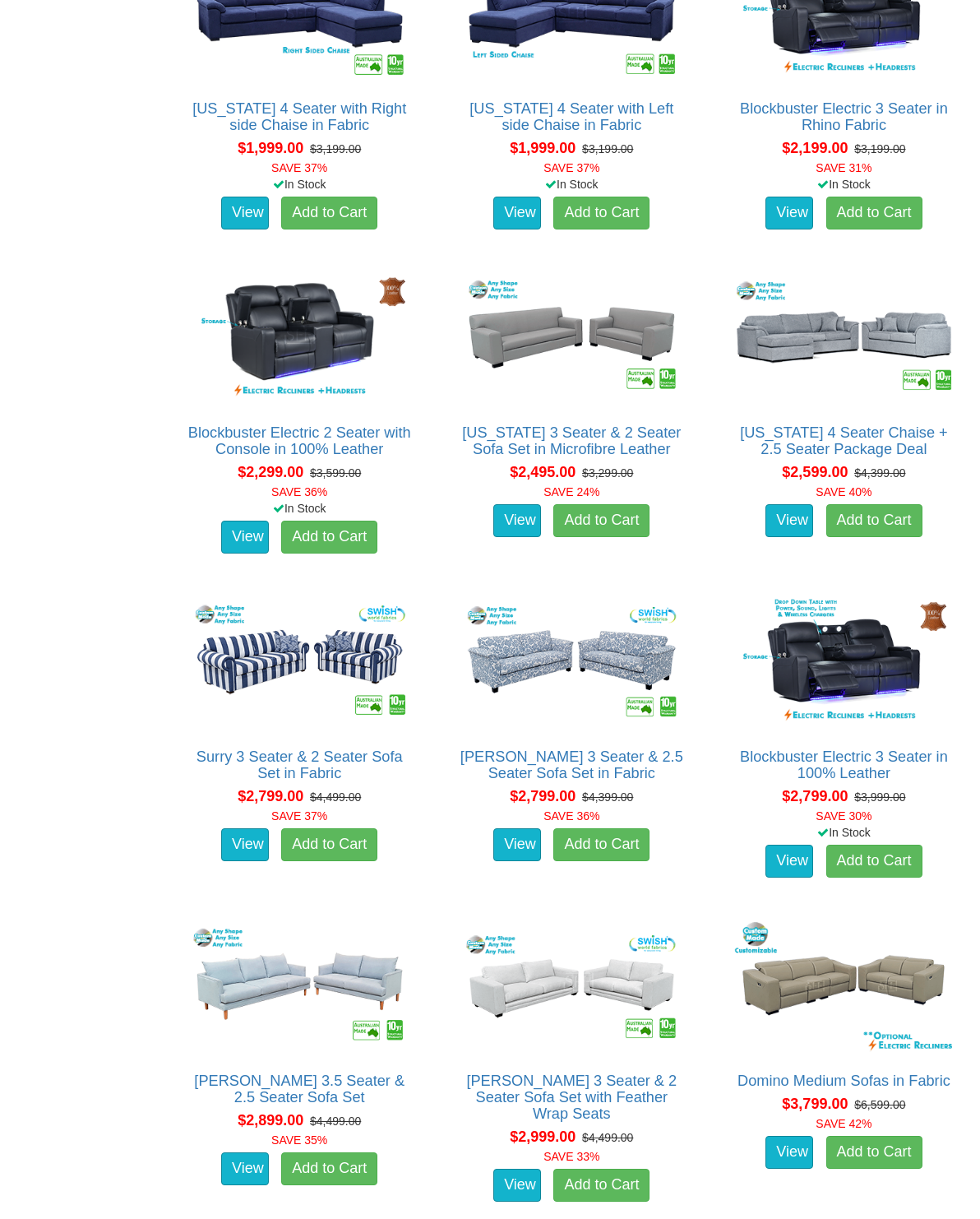
scroll to position [2684, 0]
